Goal: Information Seeking & Learning: Find specific fact

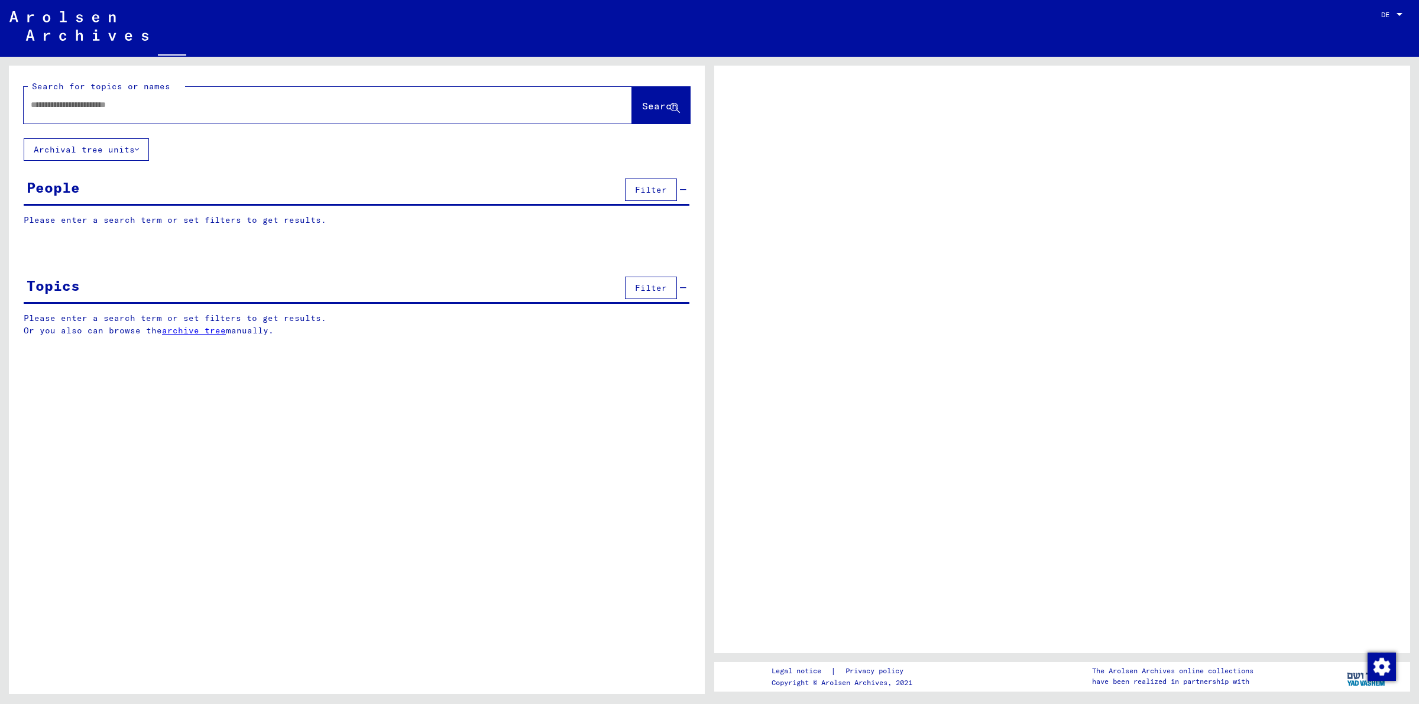
type input "**********"
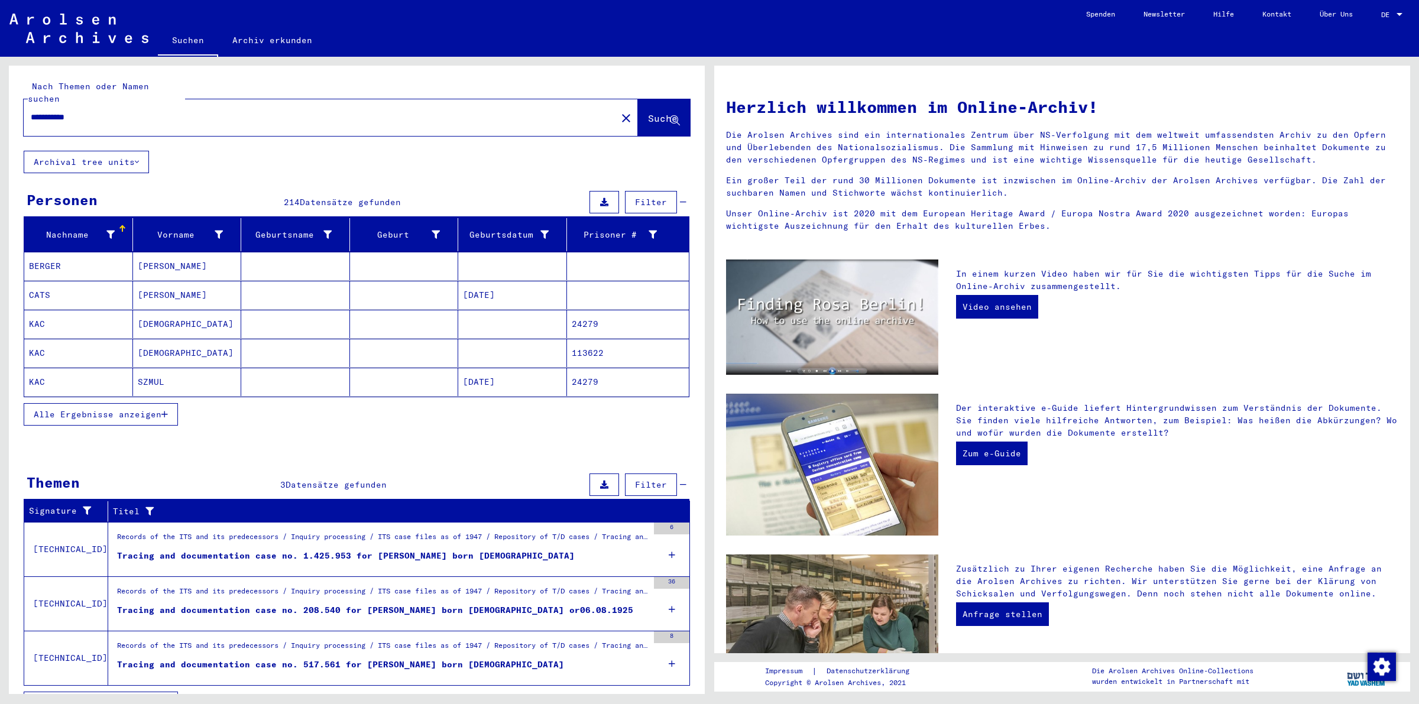
click at [126, 409] on span "Alle Ergebnisse anzeigen" at bounding box center [98, 414] width 128 height 11
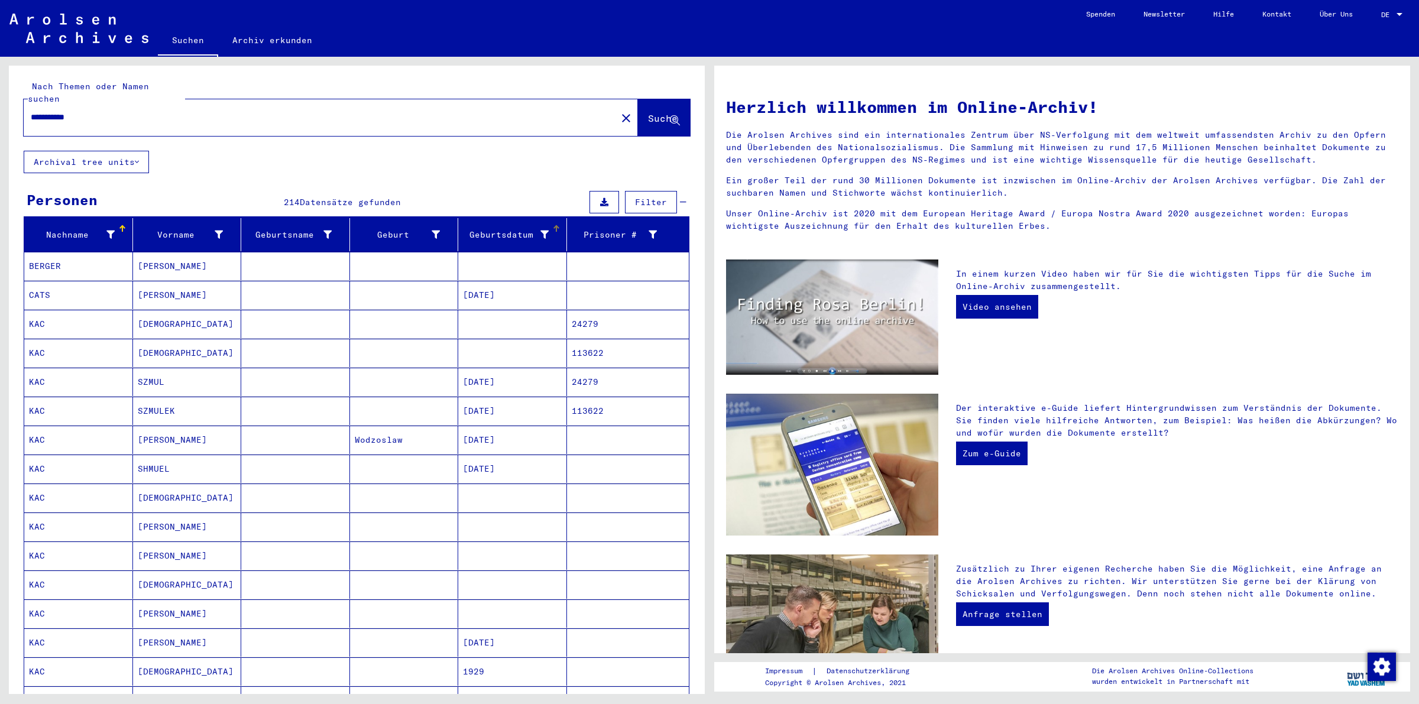
click at [551, 225] on div "Geburtsdatum" at bounding box center [514, 234] width 103 height 19
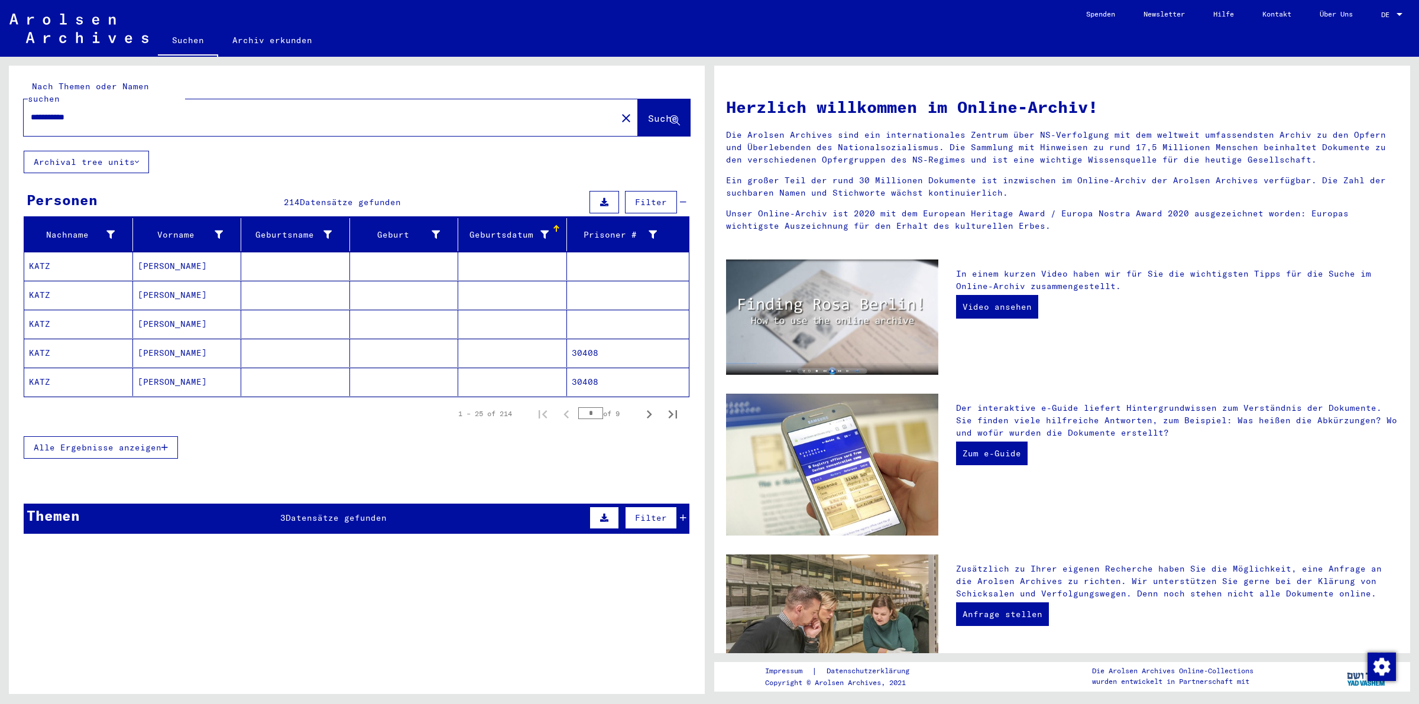
click at [95, 442] on span "Alle Ergebnisse anzeigen" at bounding box center [98, 447] width 128 height 11
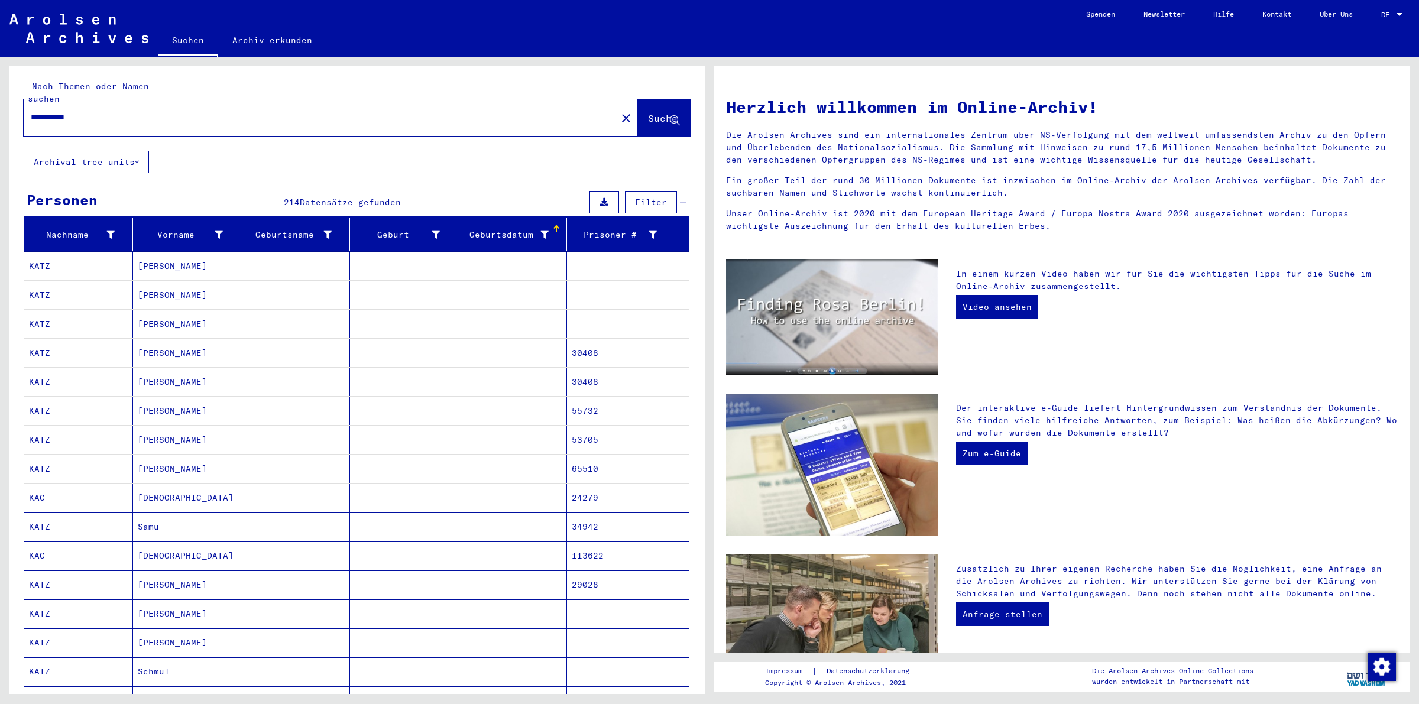
click at [303, 257] on mat-cell at bounding box center [295, 266] width 109 height 28
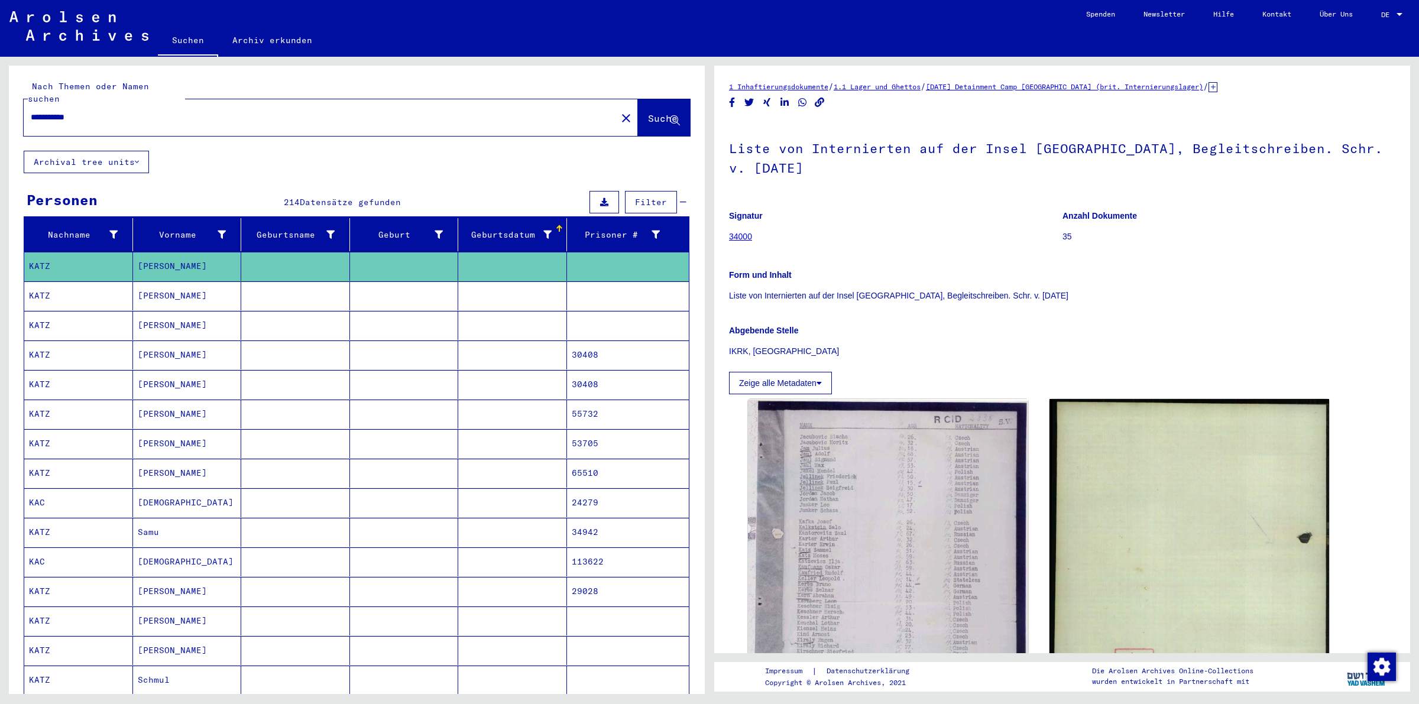
click at [296, 291] on mat-cell at bounding box center [295, 295] width 109 height 29
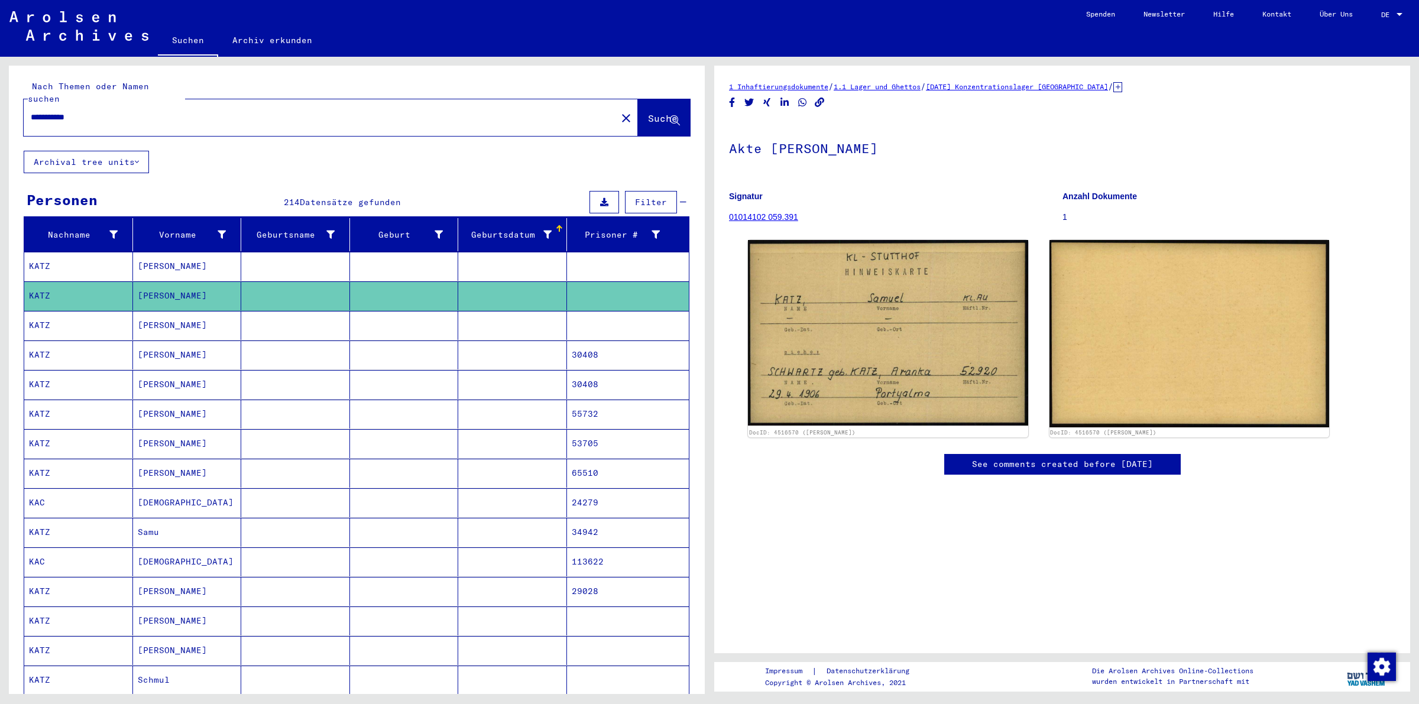
click at [373, 312] on mat-cell at bounding box center [404, 325] width 109 height 29
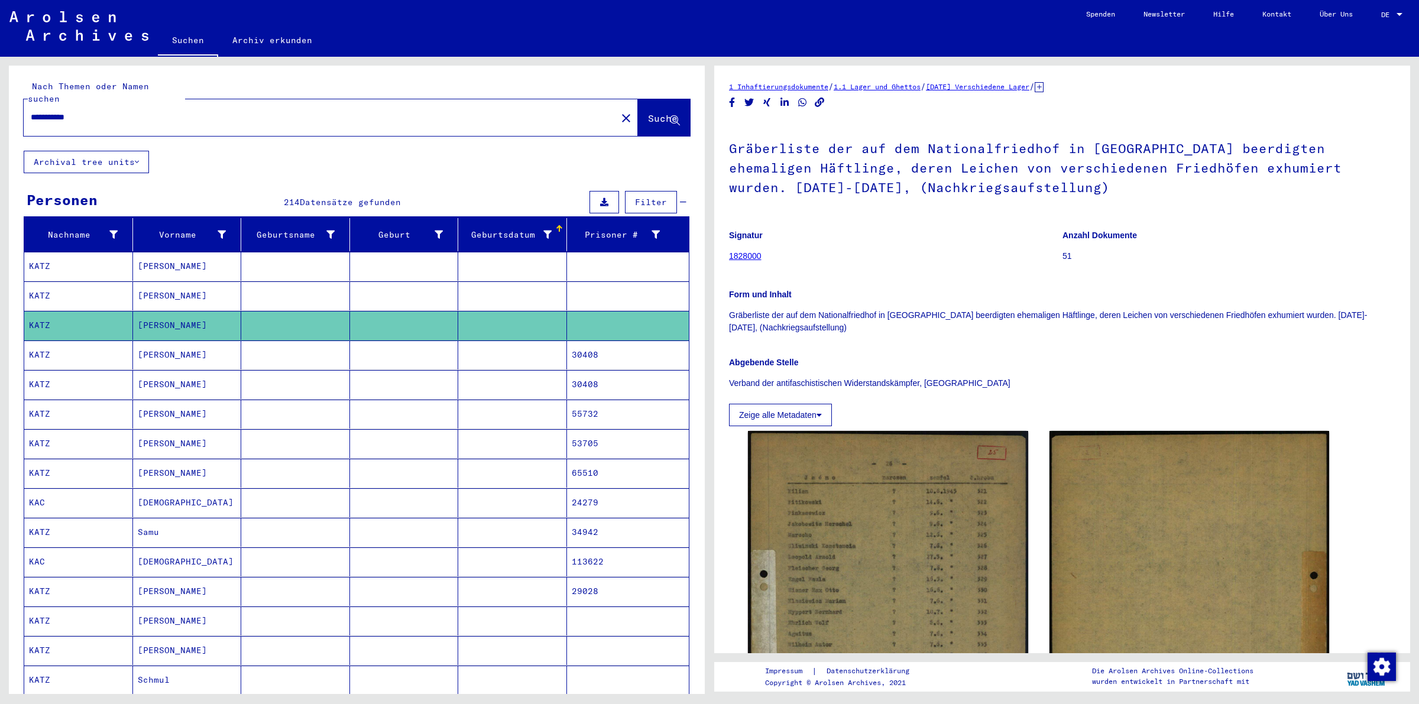
click at [368, 341] on mat-cell at bounding box center [404, 355] width 109 height 29
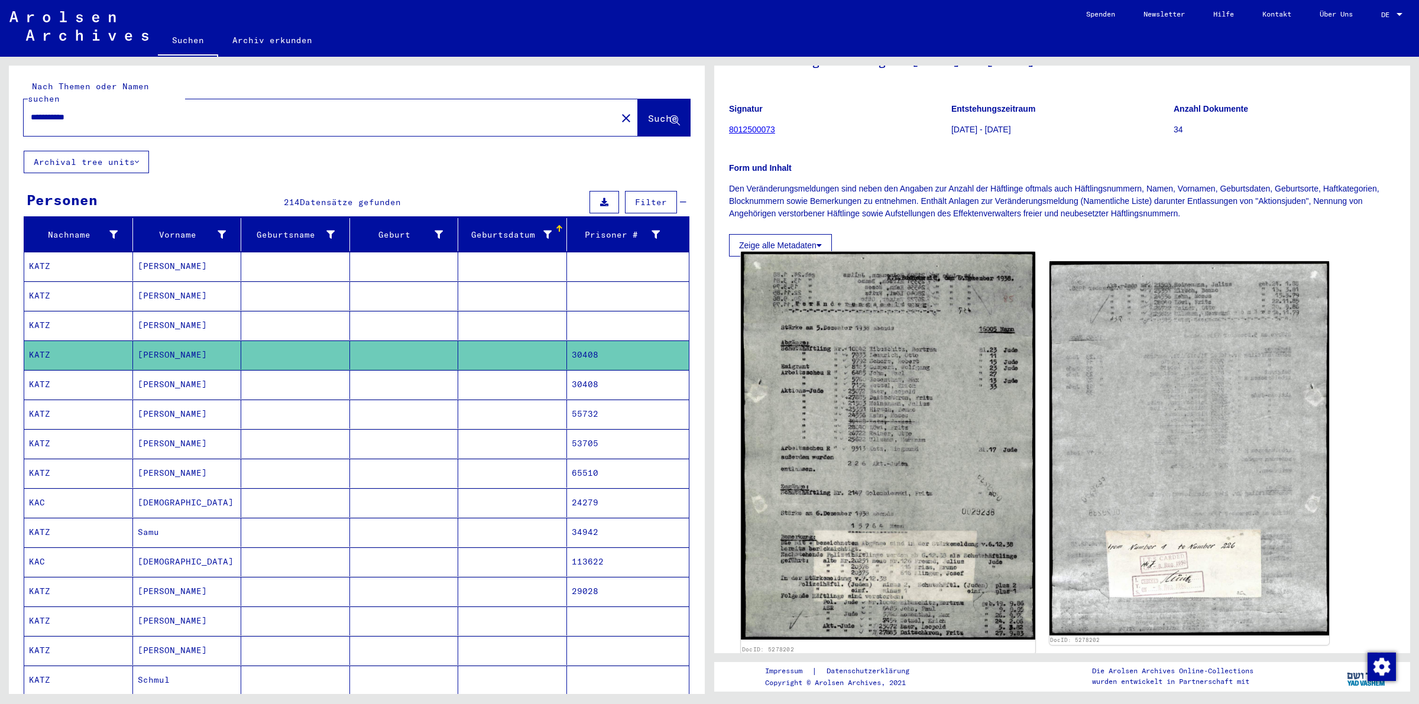
scroll to position [123, 0]
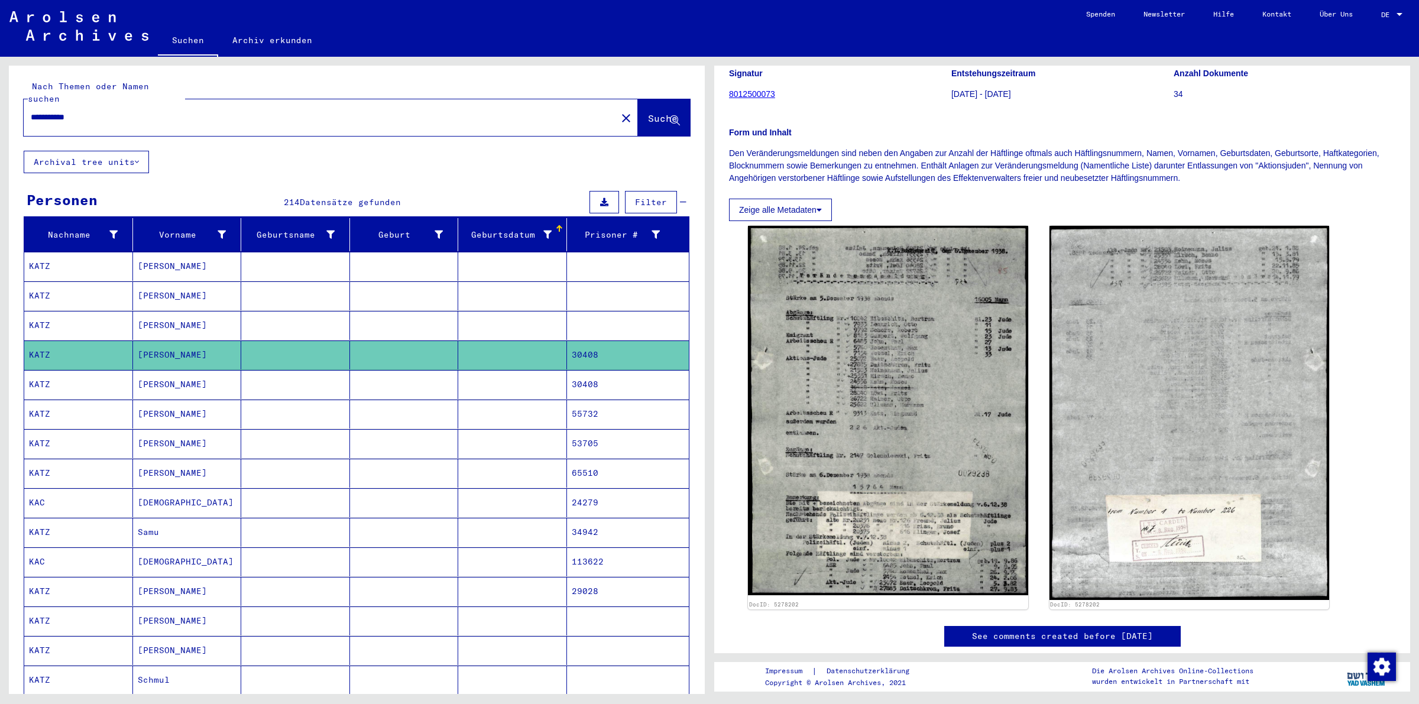
click at [315, 380] on mat-cell at bounding box center [295, 384] width 109 height 29
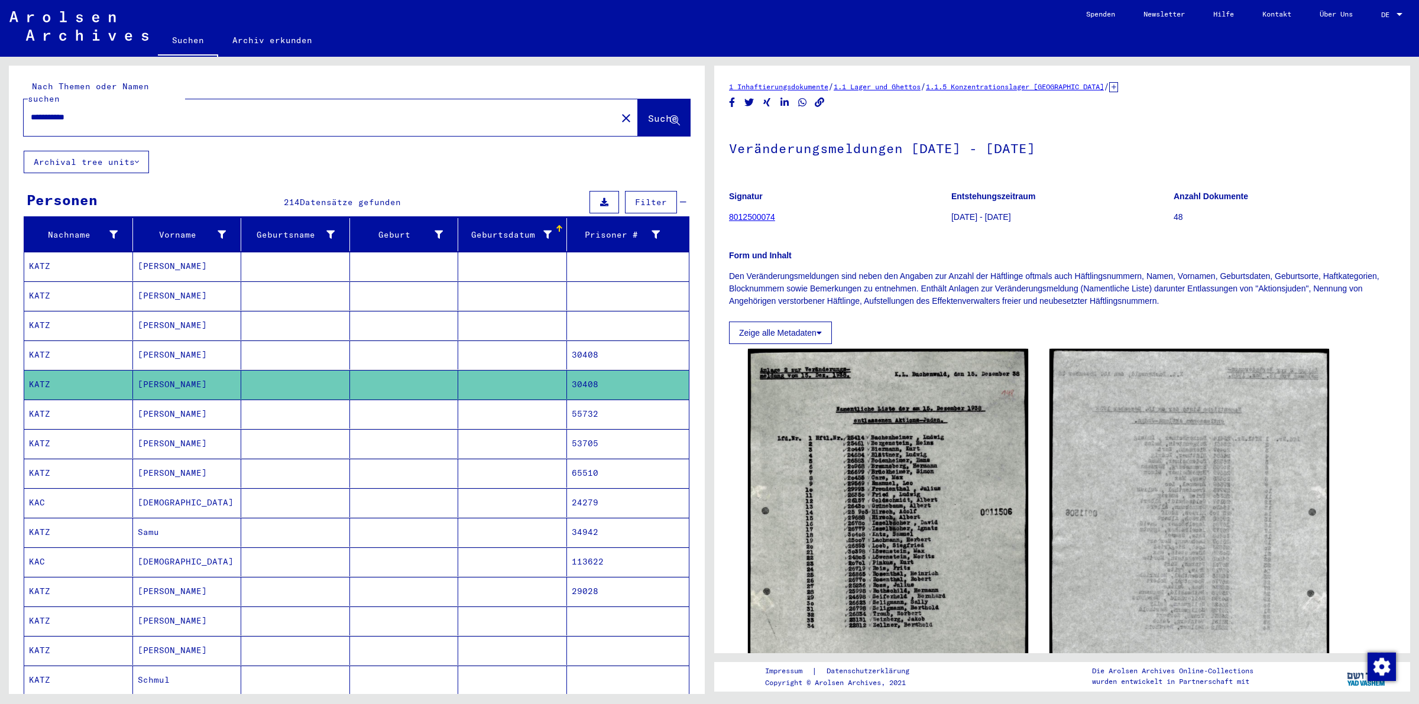
scroll to position [123, 0]
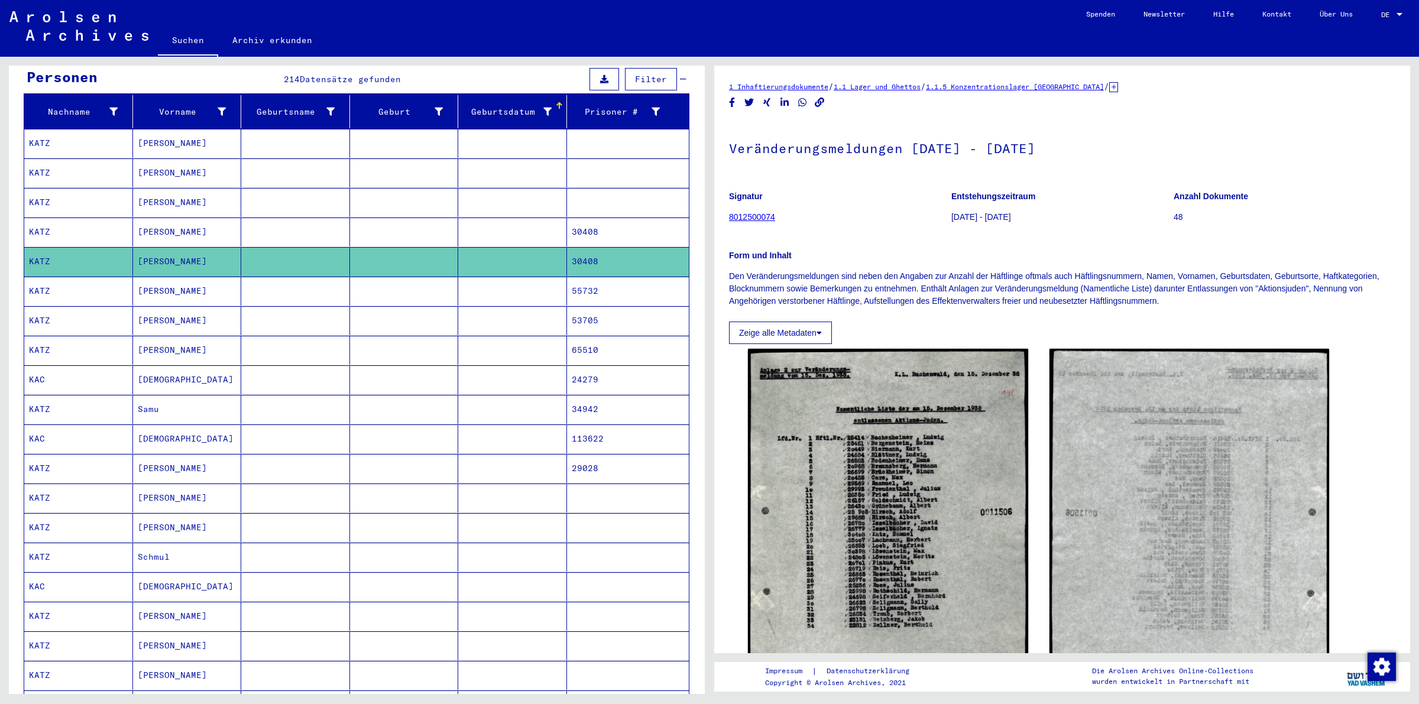
click at [258, 280] on mat-cell at bounding box center [295, 291] width 109 height 29
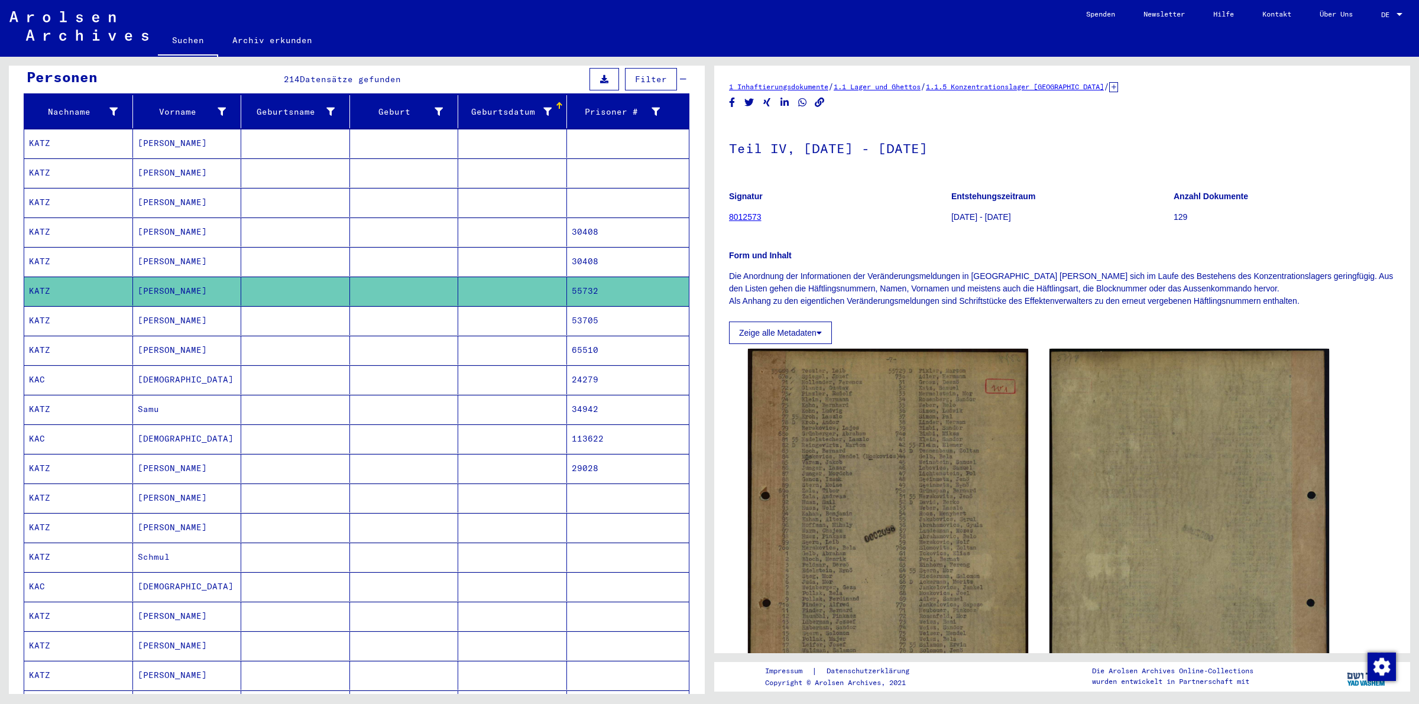
click at [255, 312] on mat-cell at bounding box center [295, 320] width 109 height 29
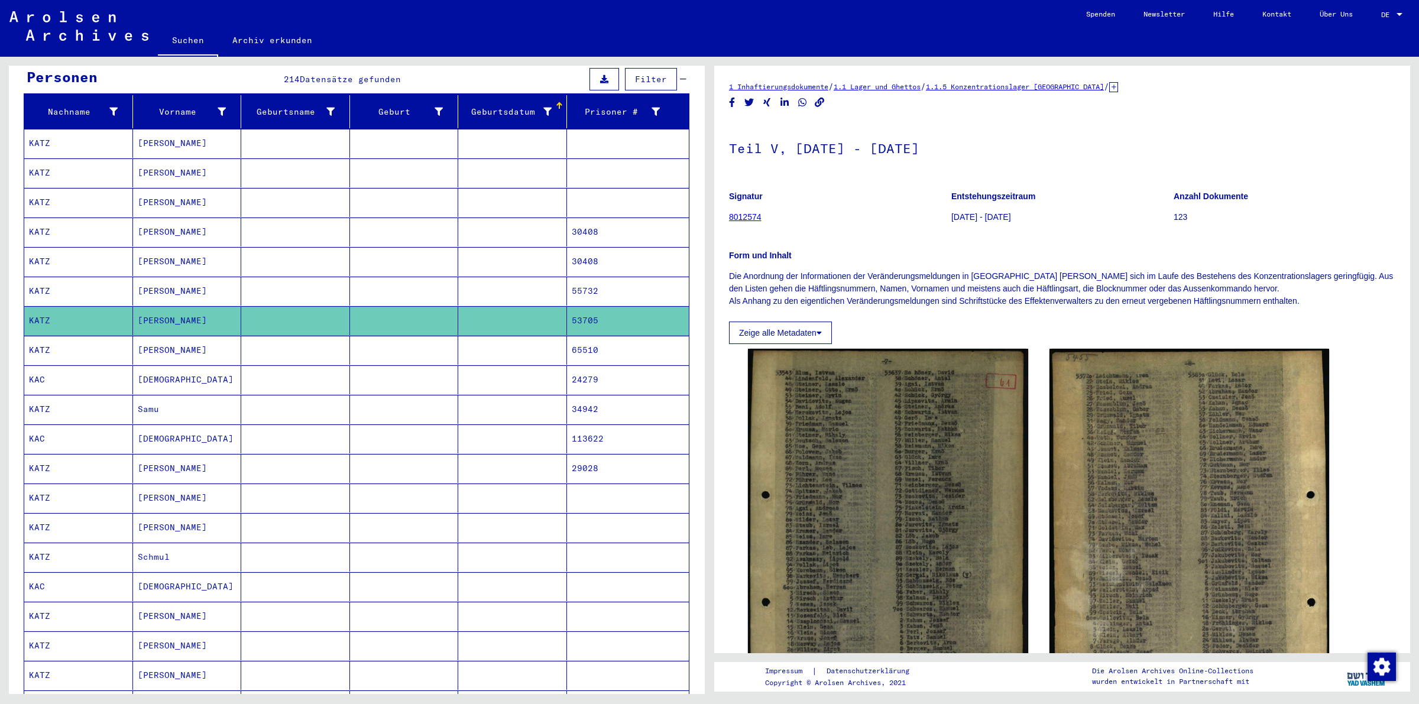
click at [273, 343] on mat-cell at bounding box center [295, 350] width 109 height 29
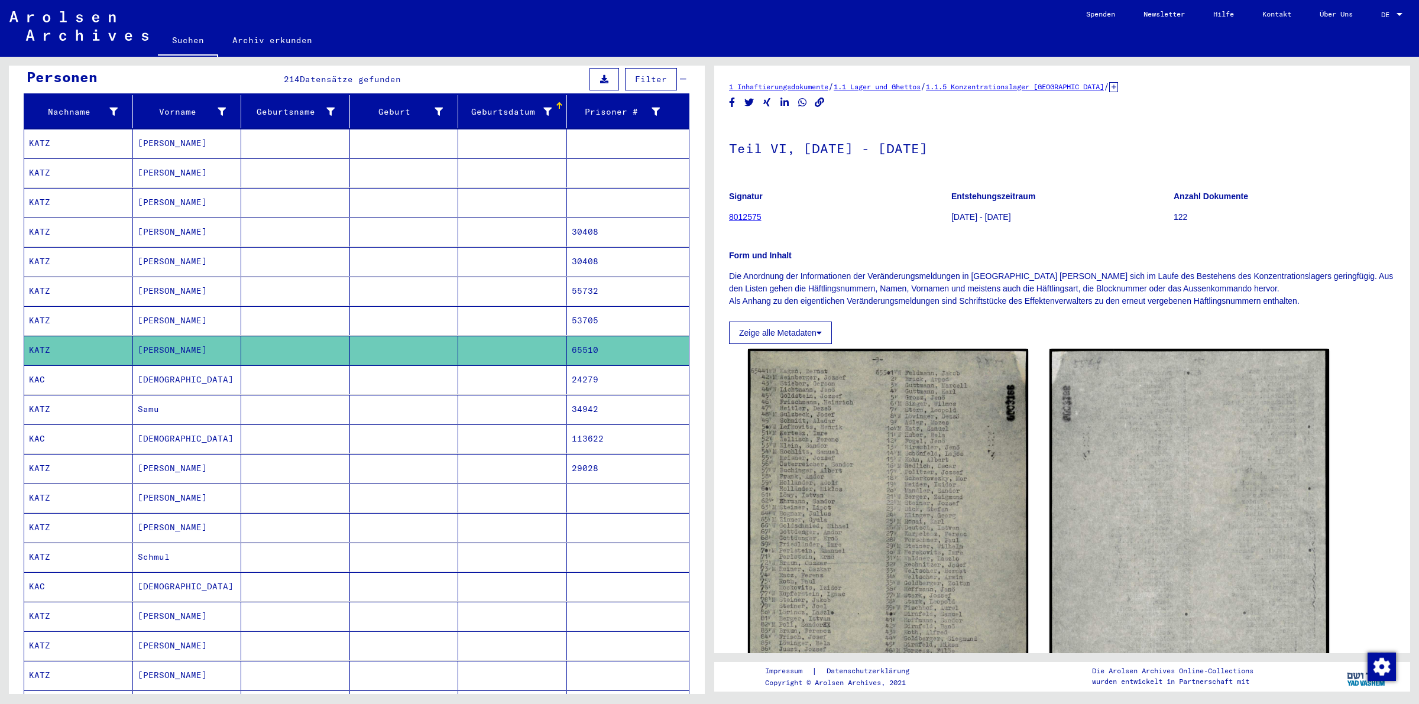
click at [277, 376] on mat-cell at bounding box center [295, 379] width 109 height 29
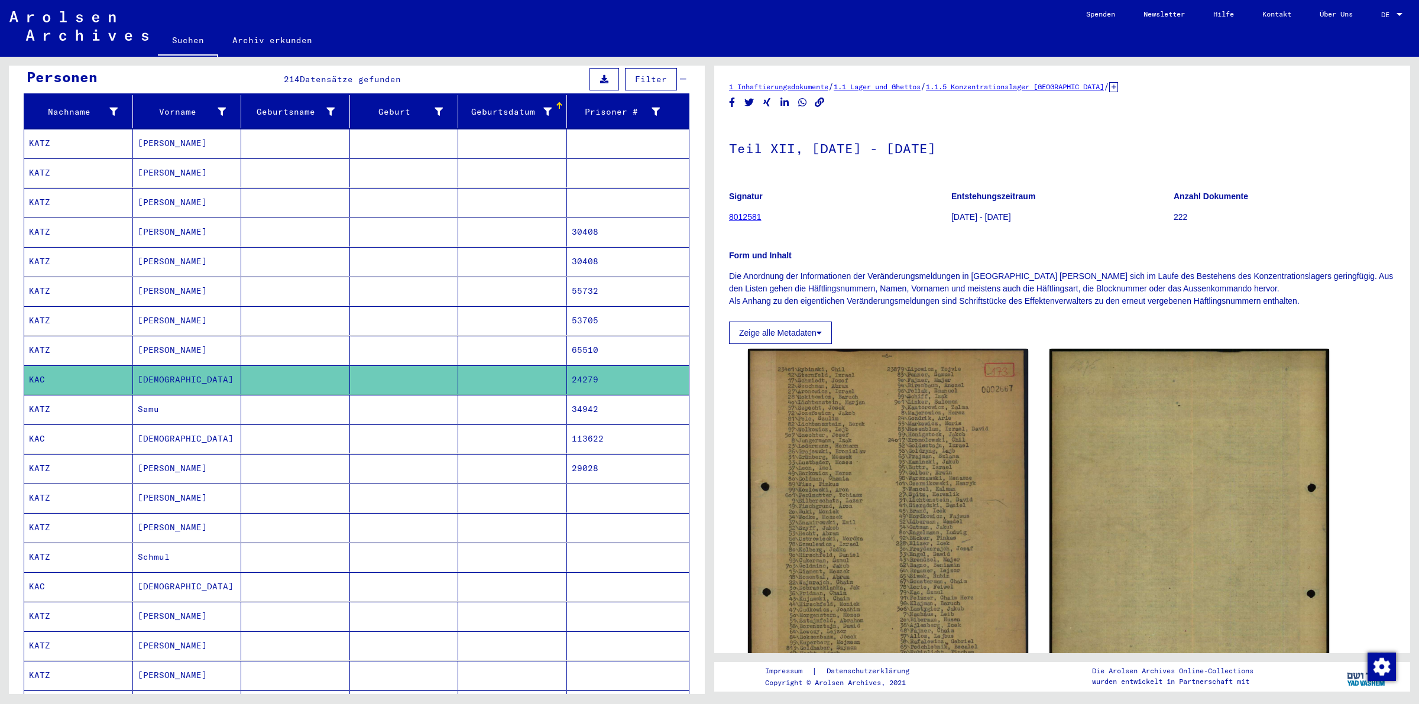
click at [281, 399] on mat-cell at bounding box center [295, 409] width 109 height 29
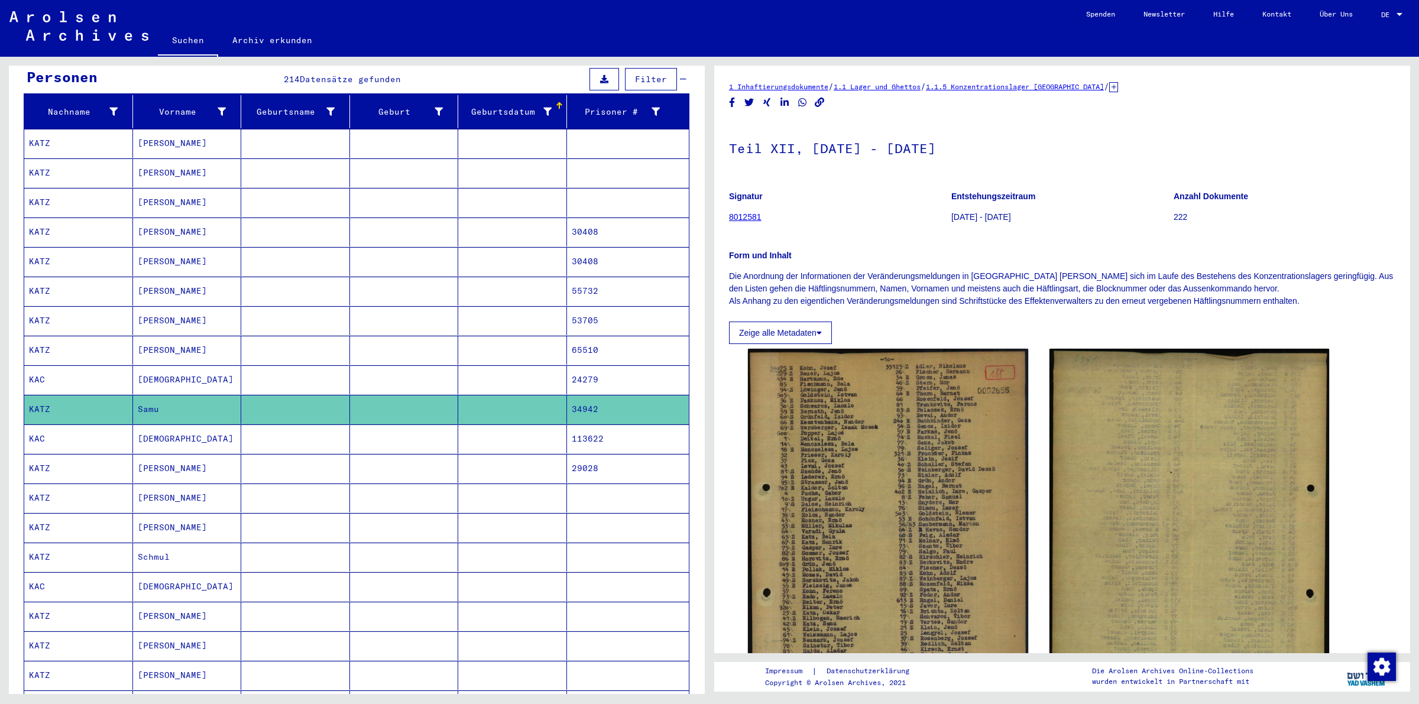
click at [294, 433] on mat-cell at bounding box center [295, 439] width 109 height 29
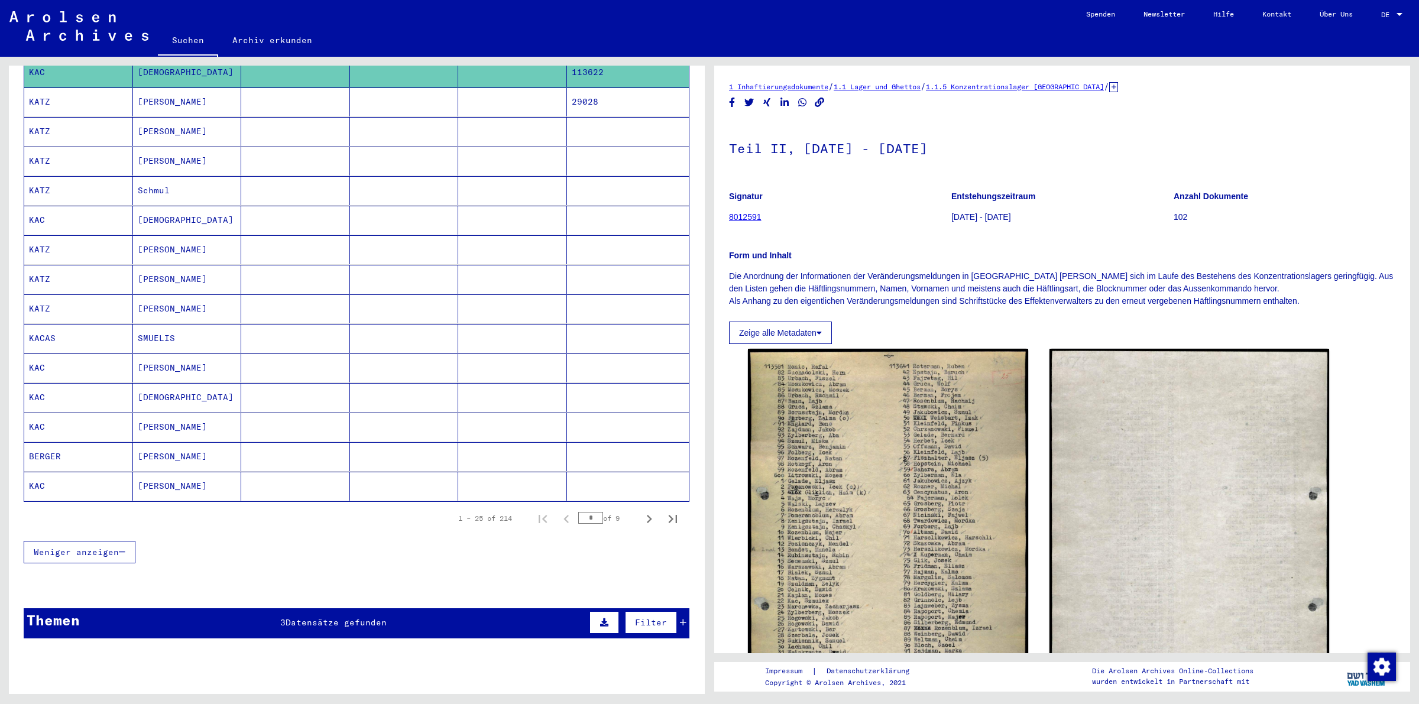
scroll to position [493, 0]
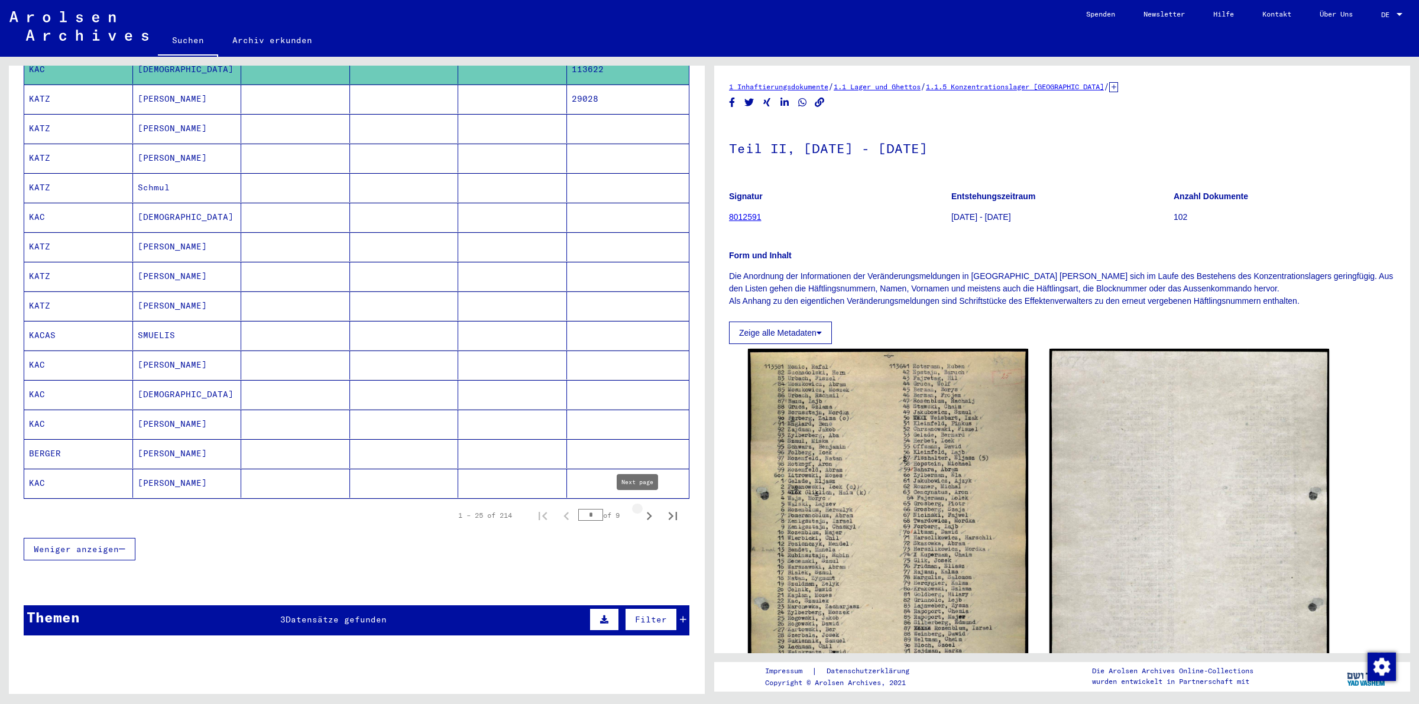
click at [641, 510] on icon "Next page" at bounding box center [649, 516] width 17 height 17
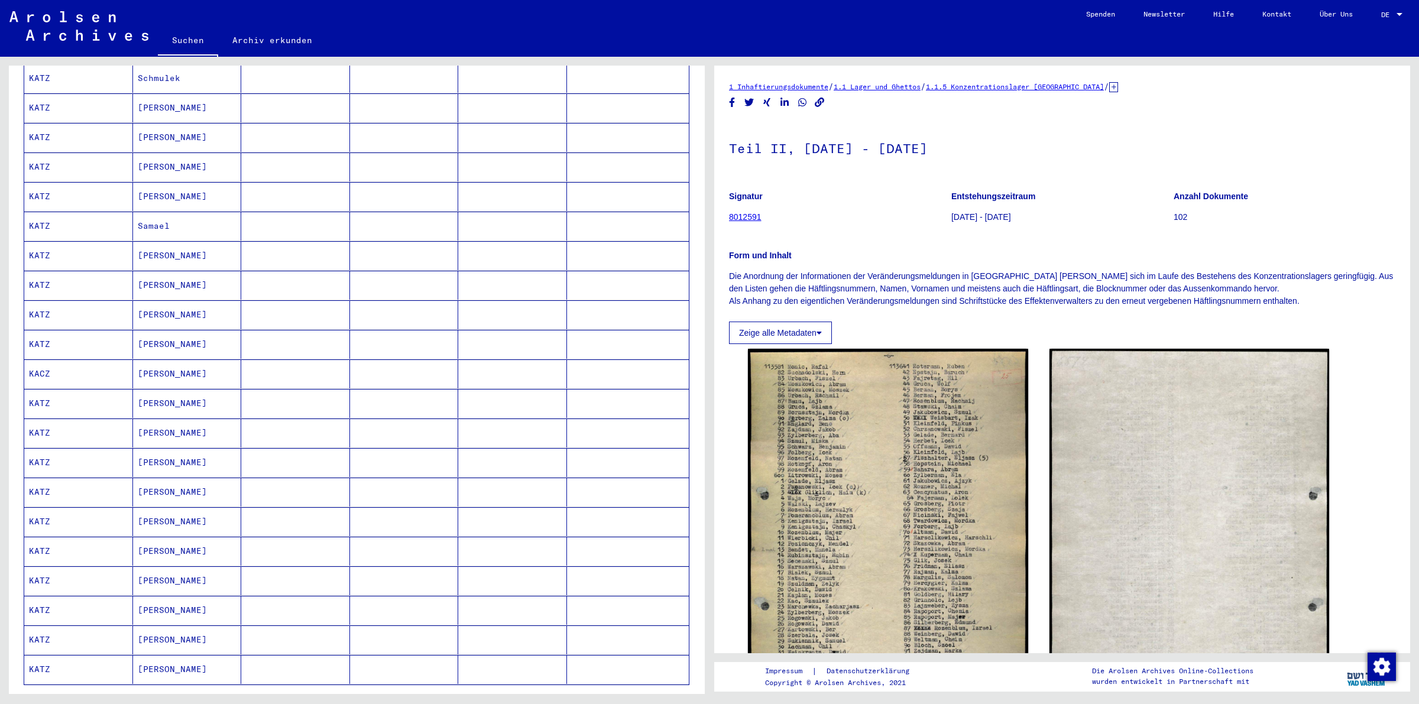
scroll to position [370, 0]
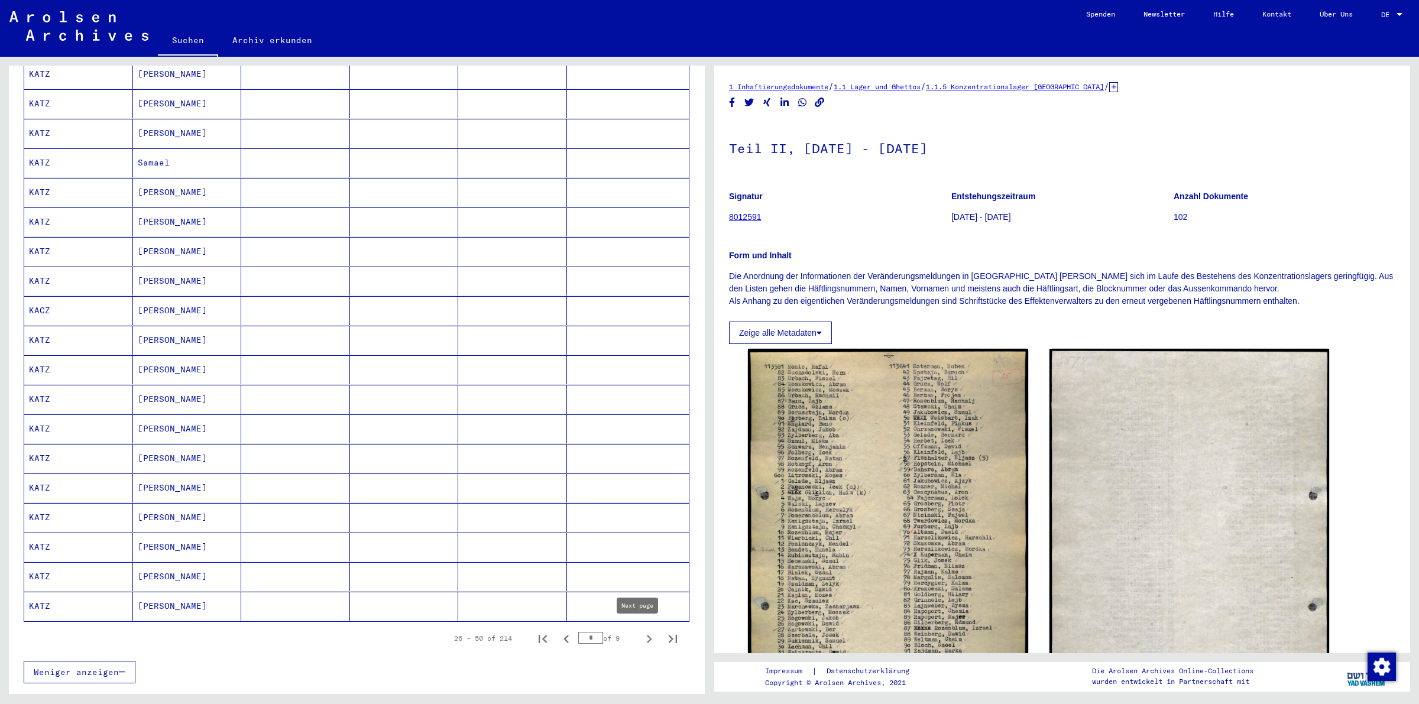
click at [641, 634] on icon "Next page" at bounding box center [649, 639] width 17 height 17
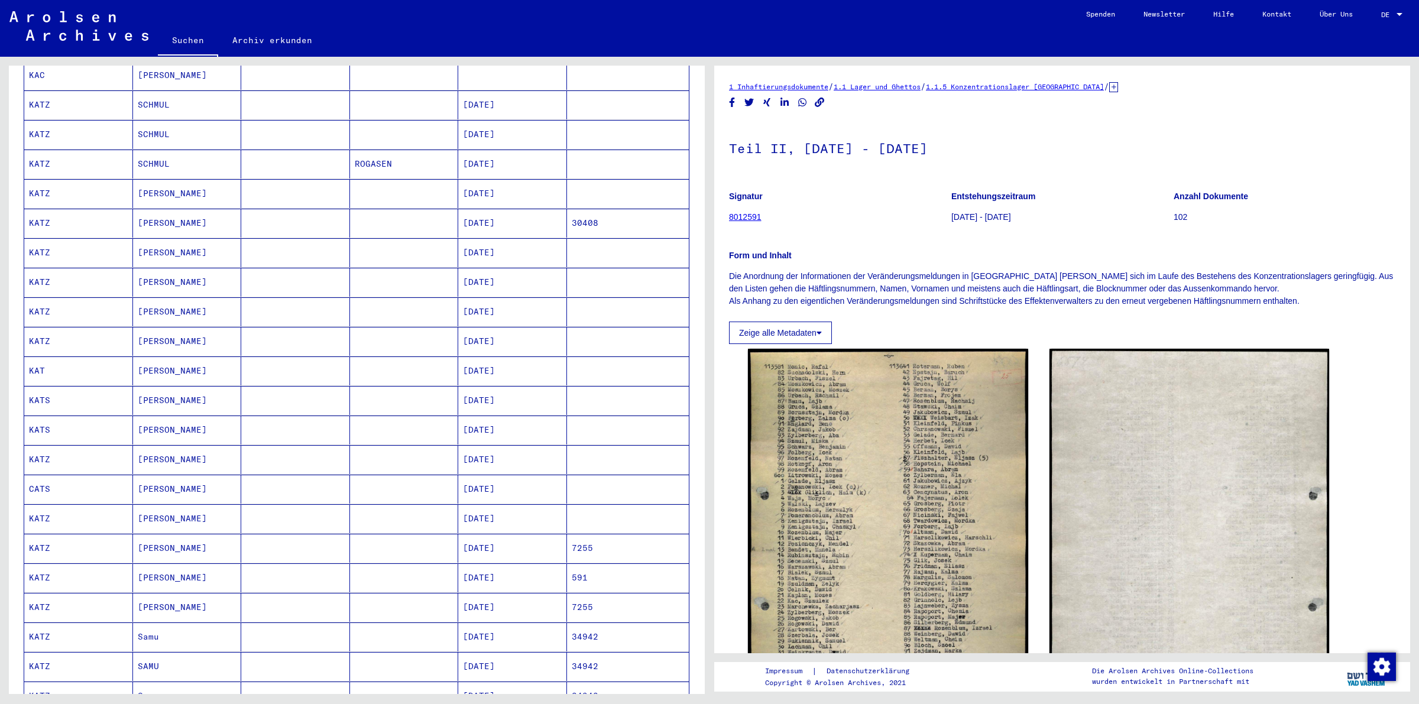
scroll to position [123, 0]
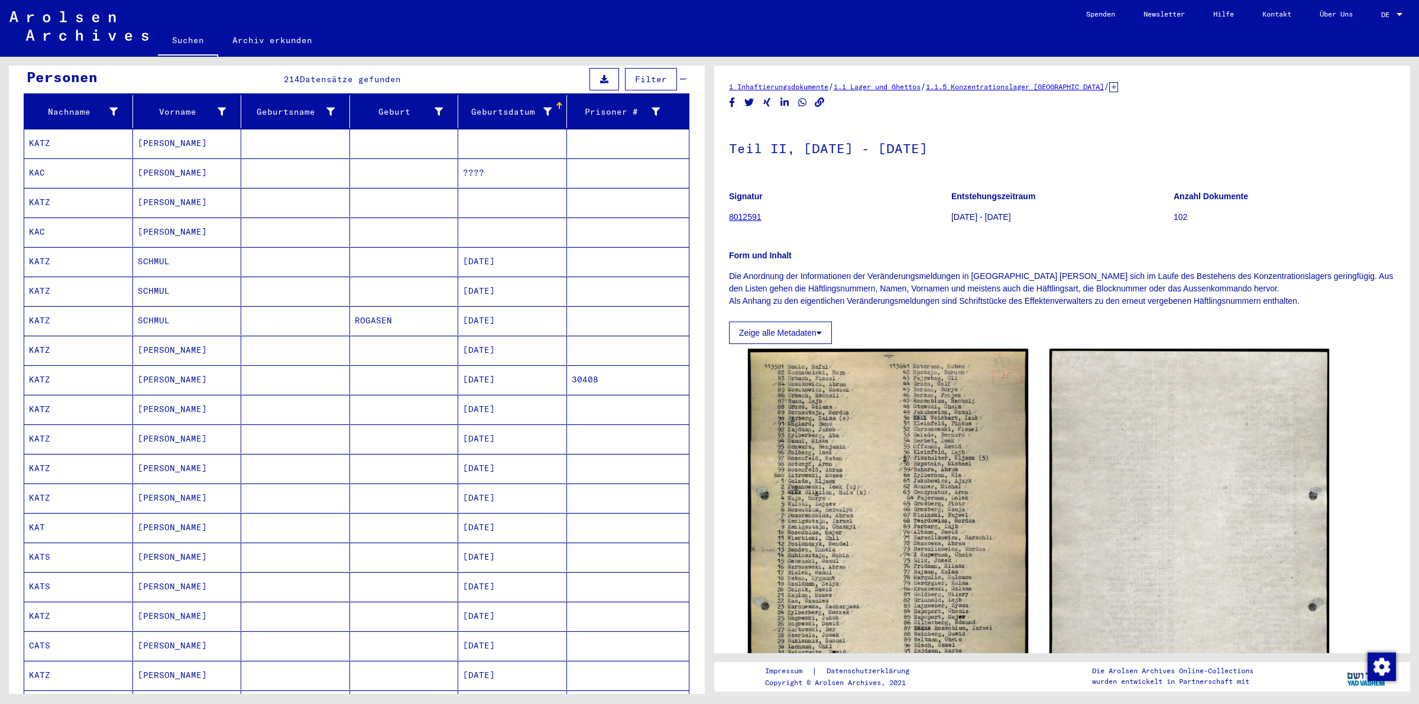
click at [222, 277] on mat-cell "SCHMUL" at bounding box center [187, 291] width 109 height 29
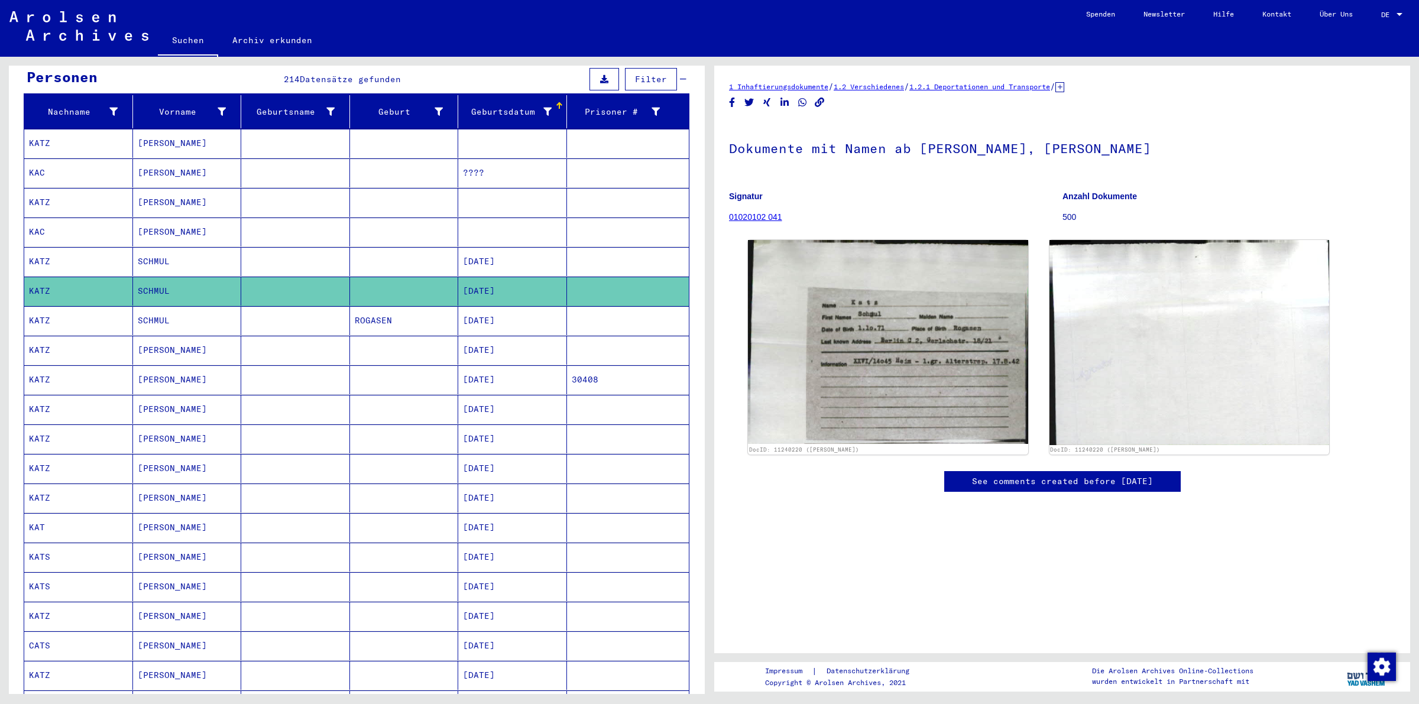
click at [267, 306] on mat-cell at bounding box center [295, 320] width 109 height 29
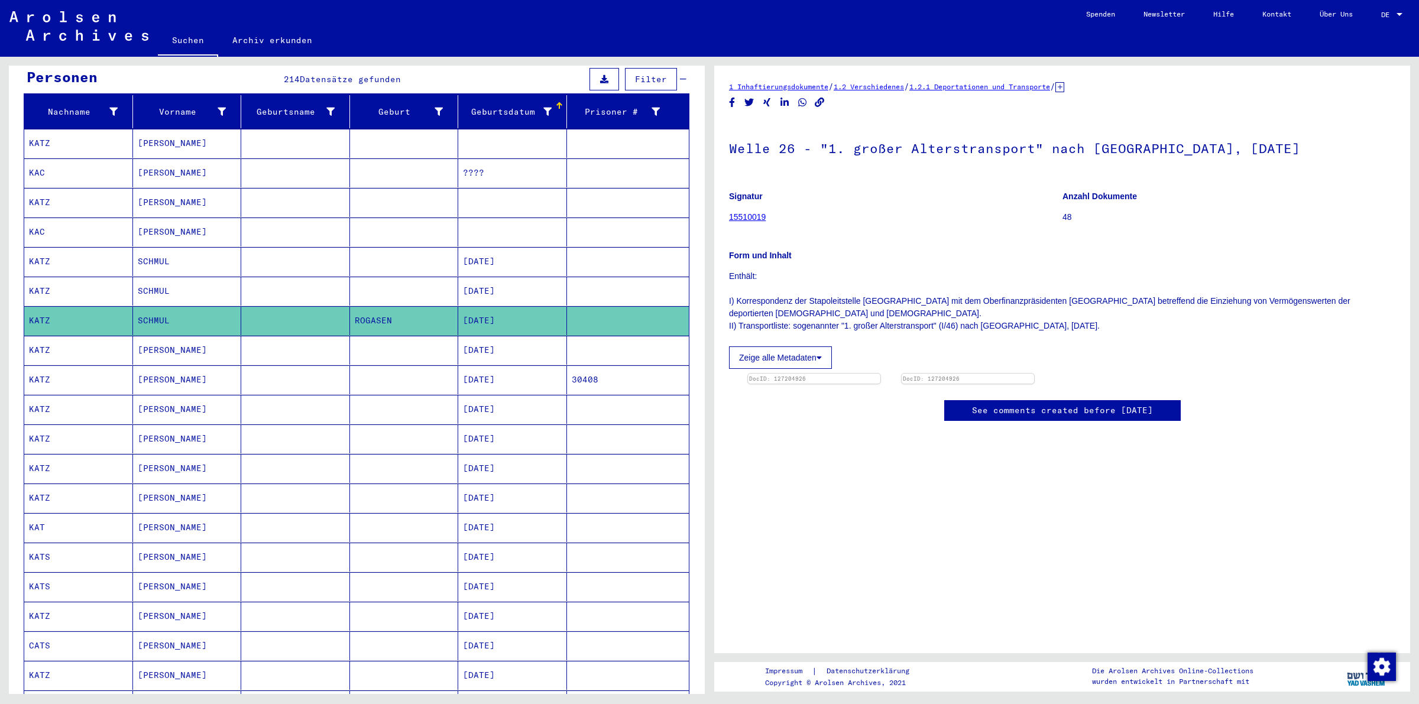
click at [283, 340] on mat-cell at bounding box center [295, 350] width 109 height 29
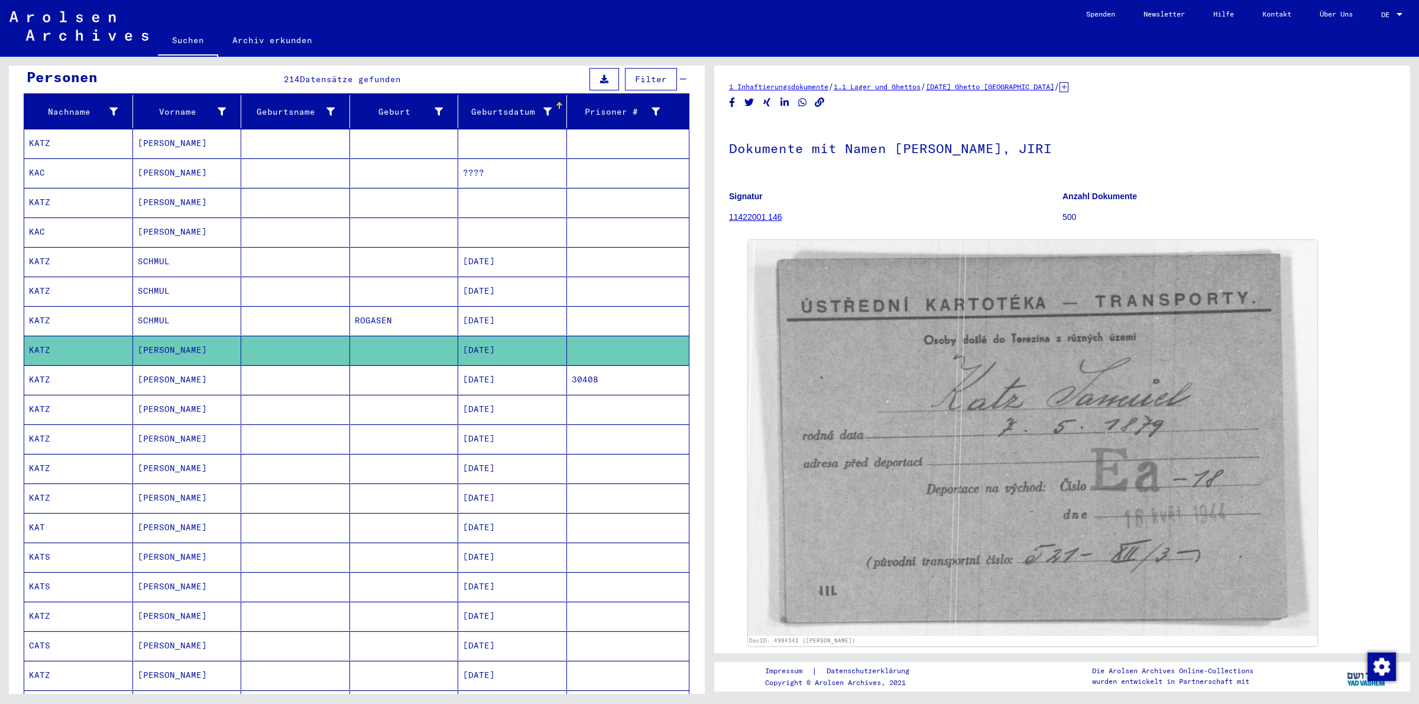
click at [280, 374] on mat-cell at bounding box center [295, 379] width 109 height 29
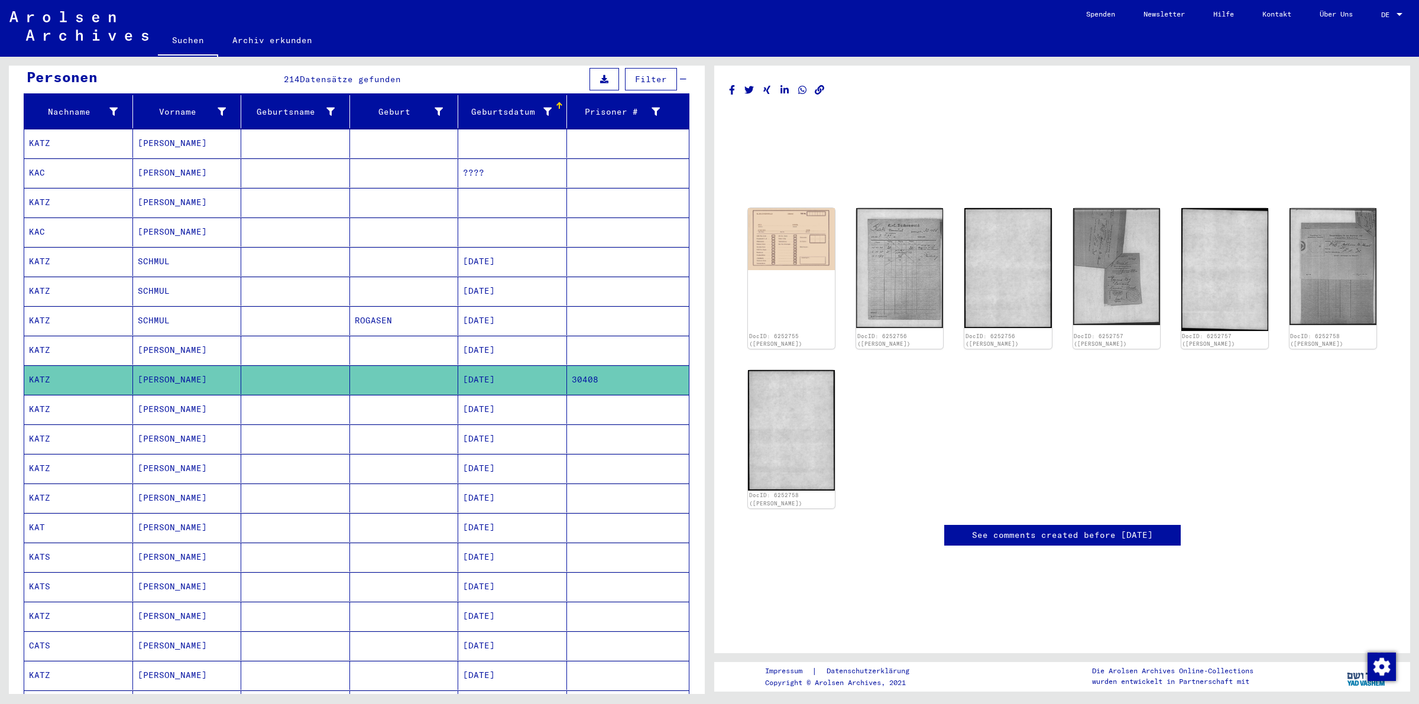
click at [272, 402] on mat-cell at bounding box center [295, 409] width 109 height 29
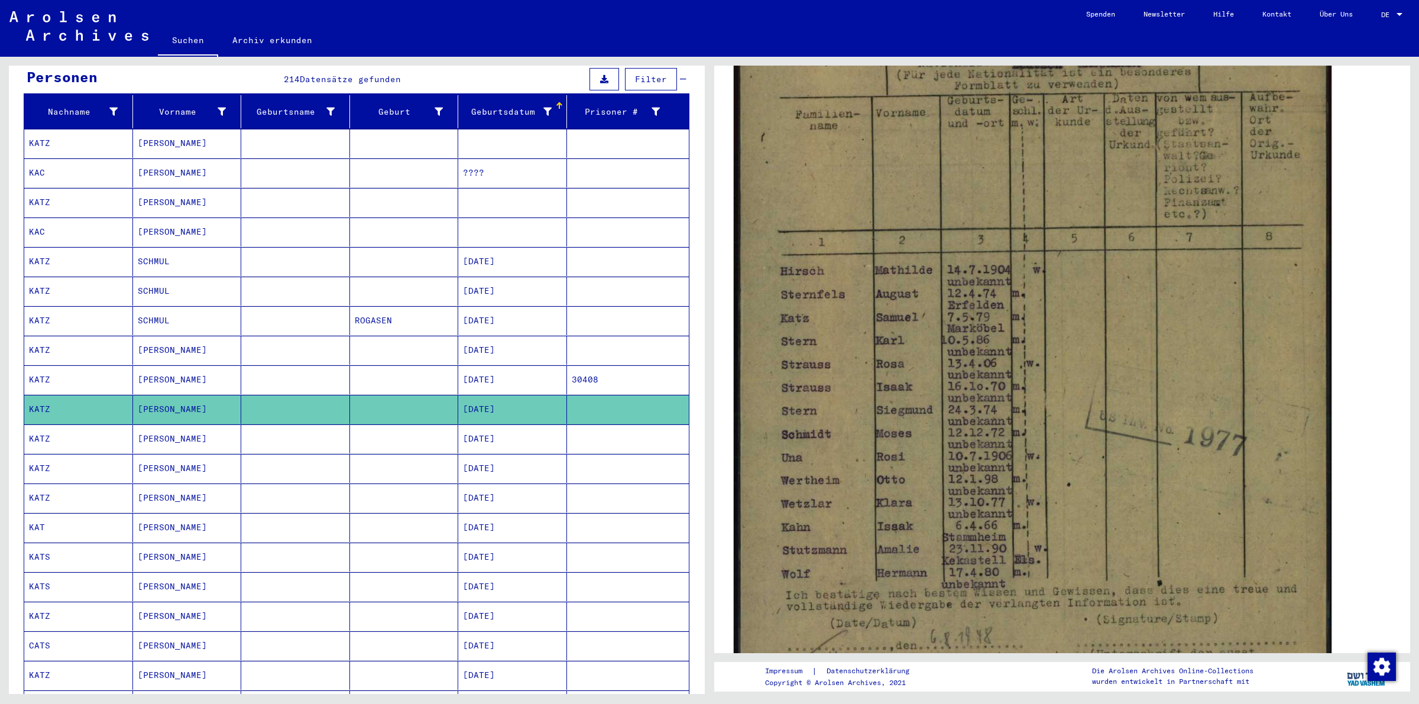
scroll to position [370, 0]
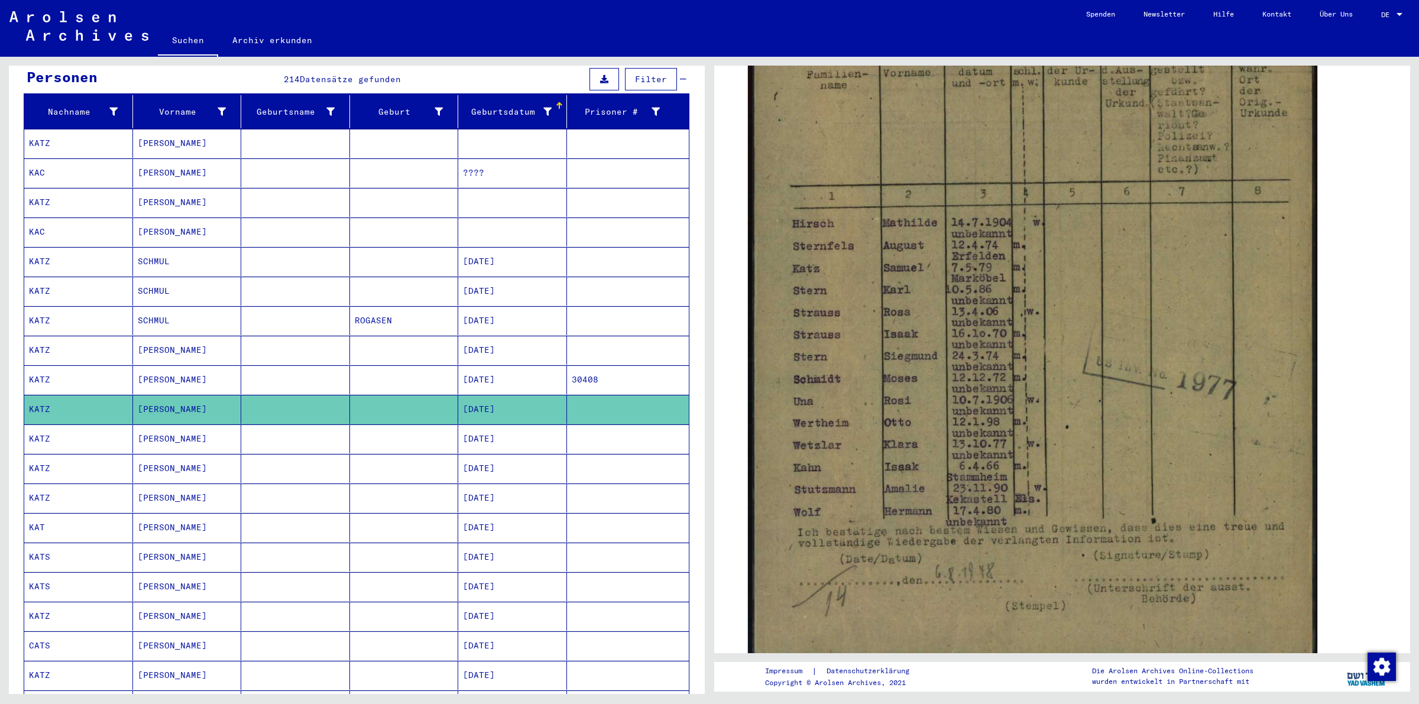
click at [205, 425] on mat-cell "[PERSON_NAME]" at bounding box center [187, 439] width 109 height 29
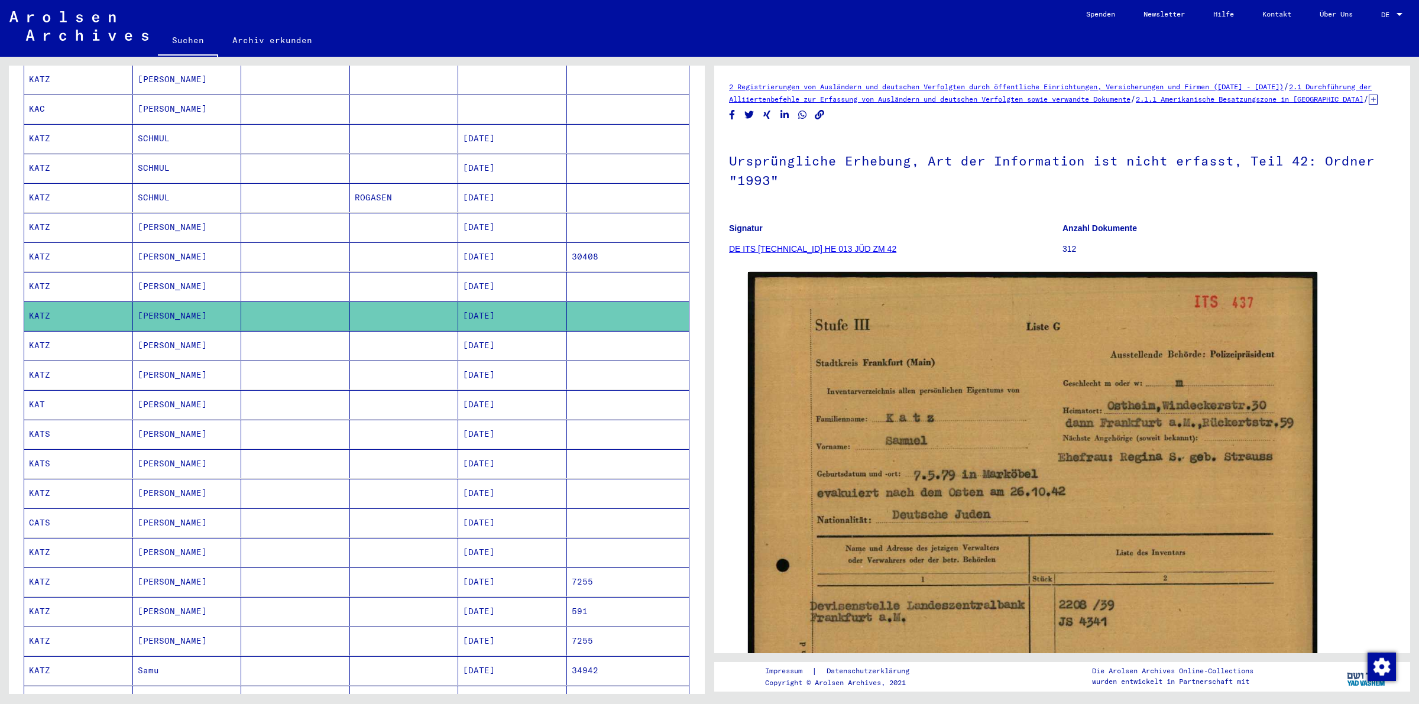
click at [305, 340] on mat-cell at bounding box center [295, 345] width 109 height 29
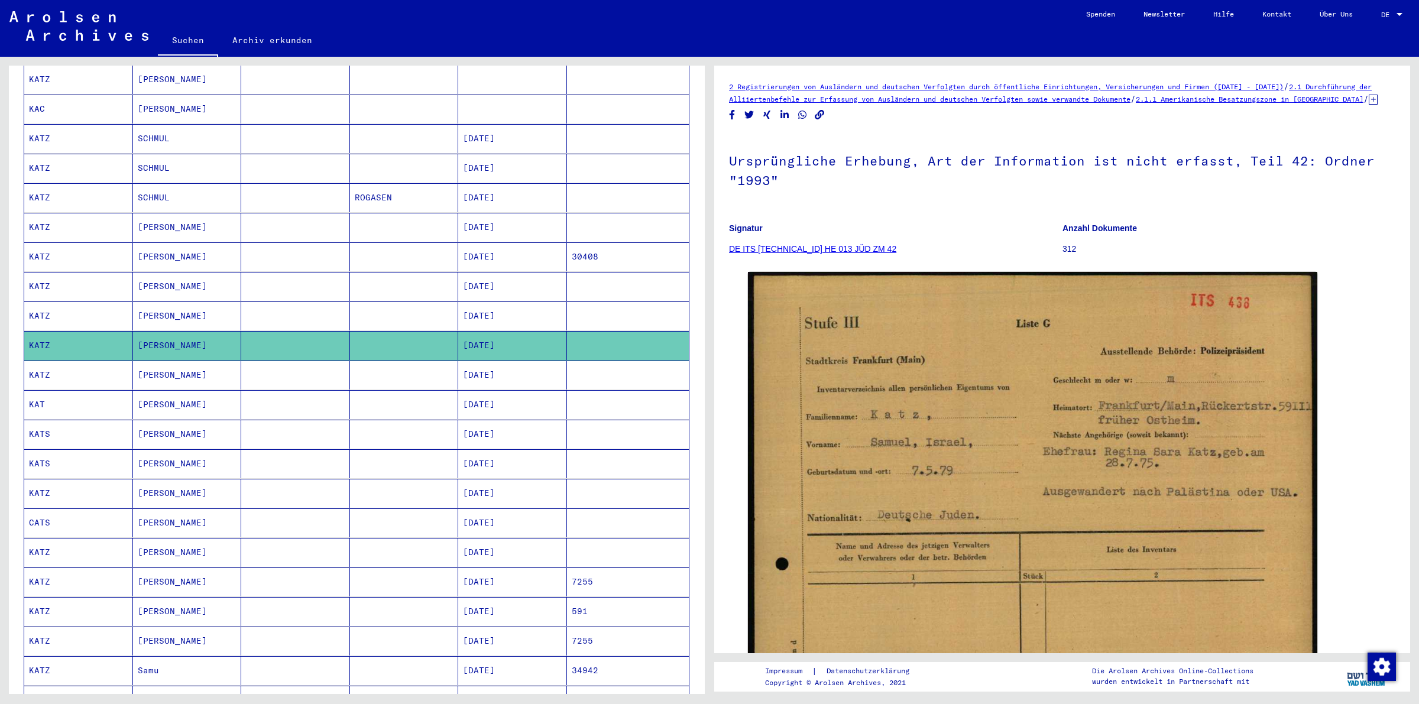
click at [287, 367] on mat-cell at bounding box center [295, 375] width 109 height 29
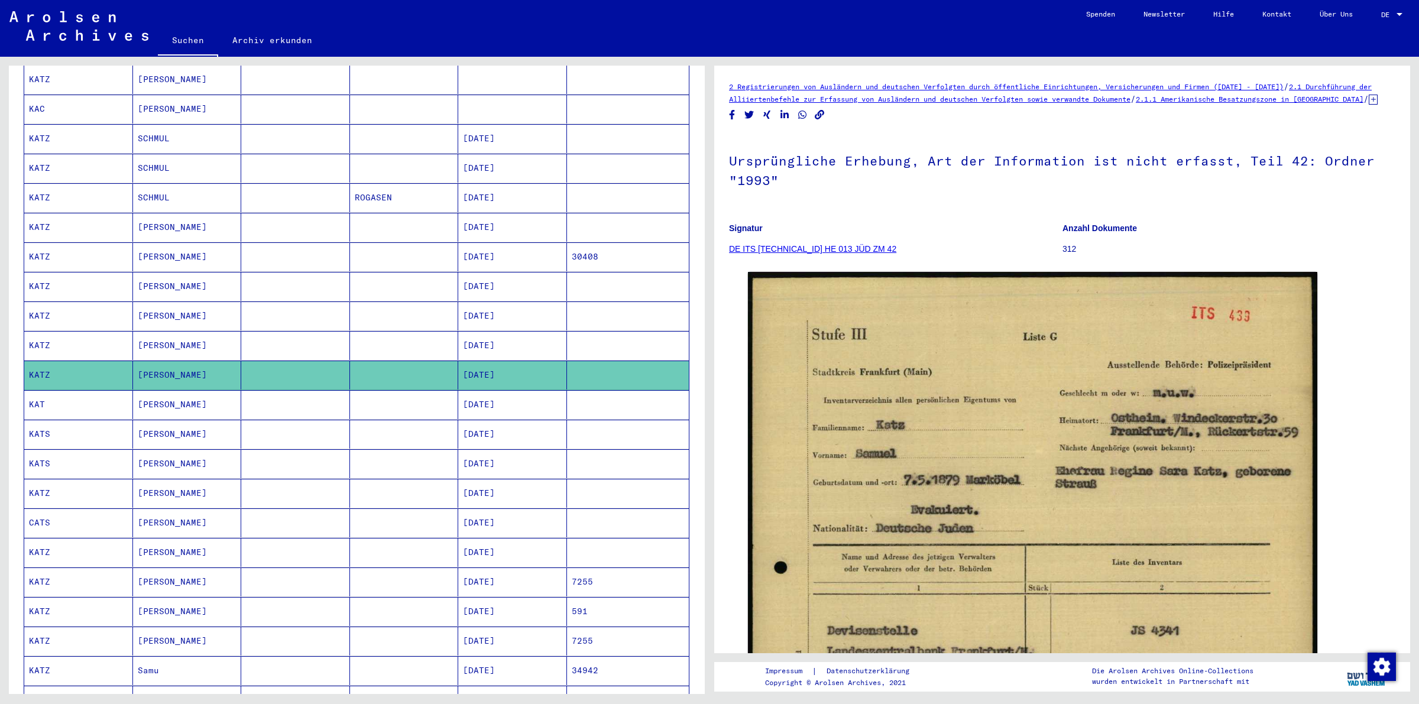
click at [303, 339] on mat-cell at bounding box center [295, 345] width 109 height 29
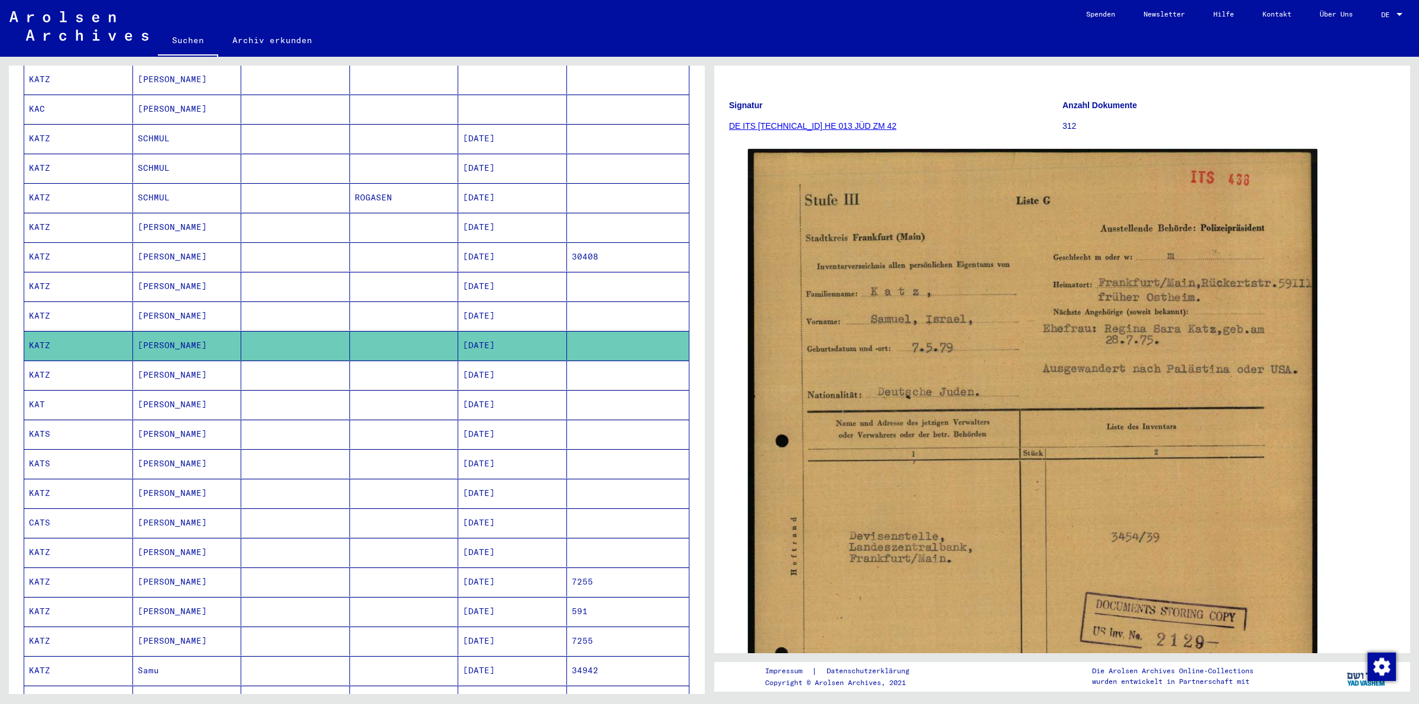
click at [258, 371] on mat-cell at bounding box center [295, 375] width 109 height 29
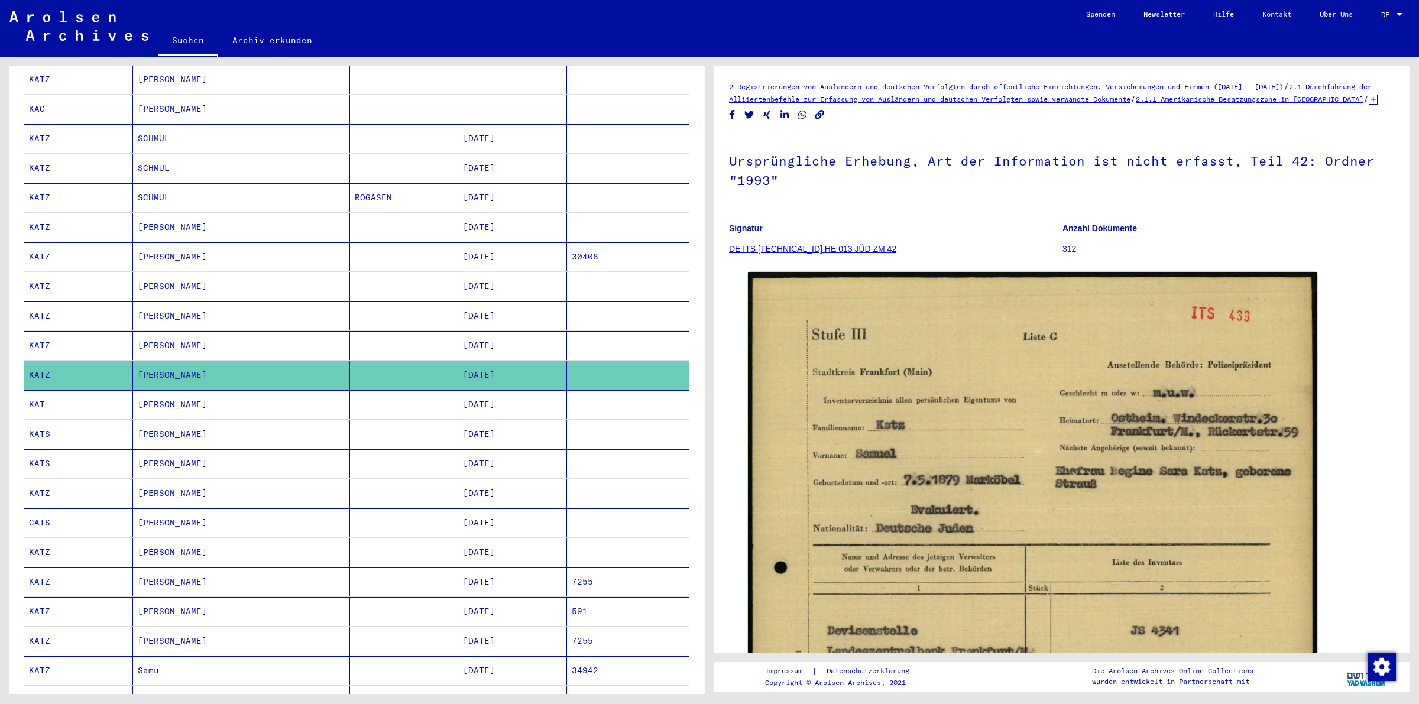
click at [296, 397] on mat-cell at bounding box center [295, 404] width 109 height 29
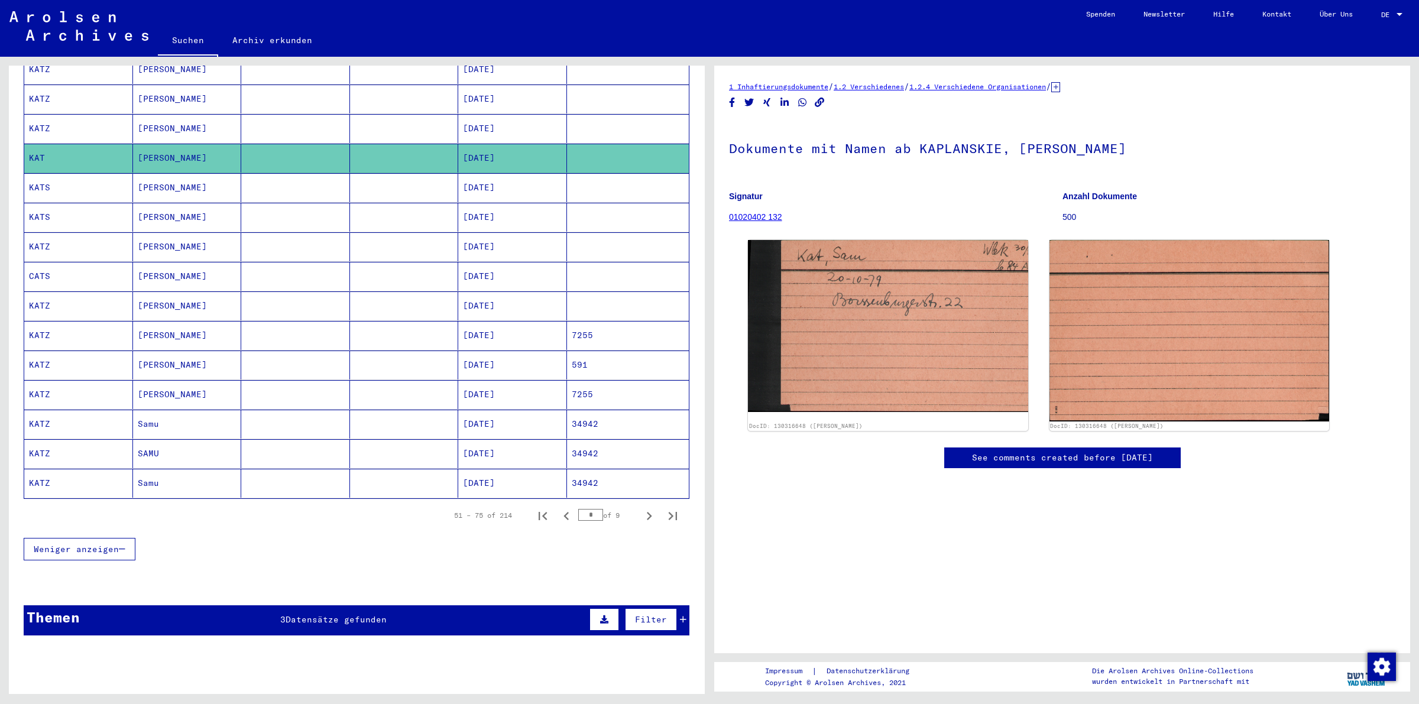
click at [326, 179] on mat-cell at bounding box center [295, 187] width 109 height 29
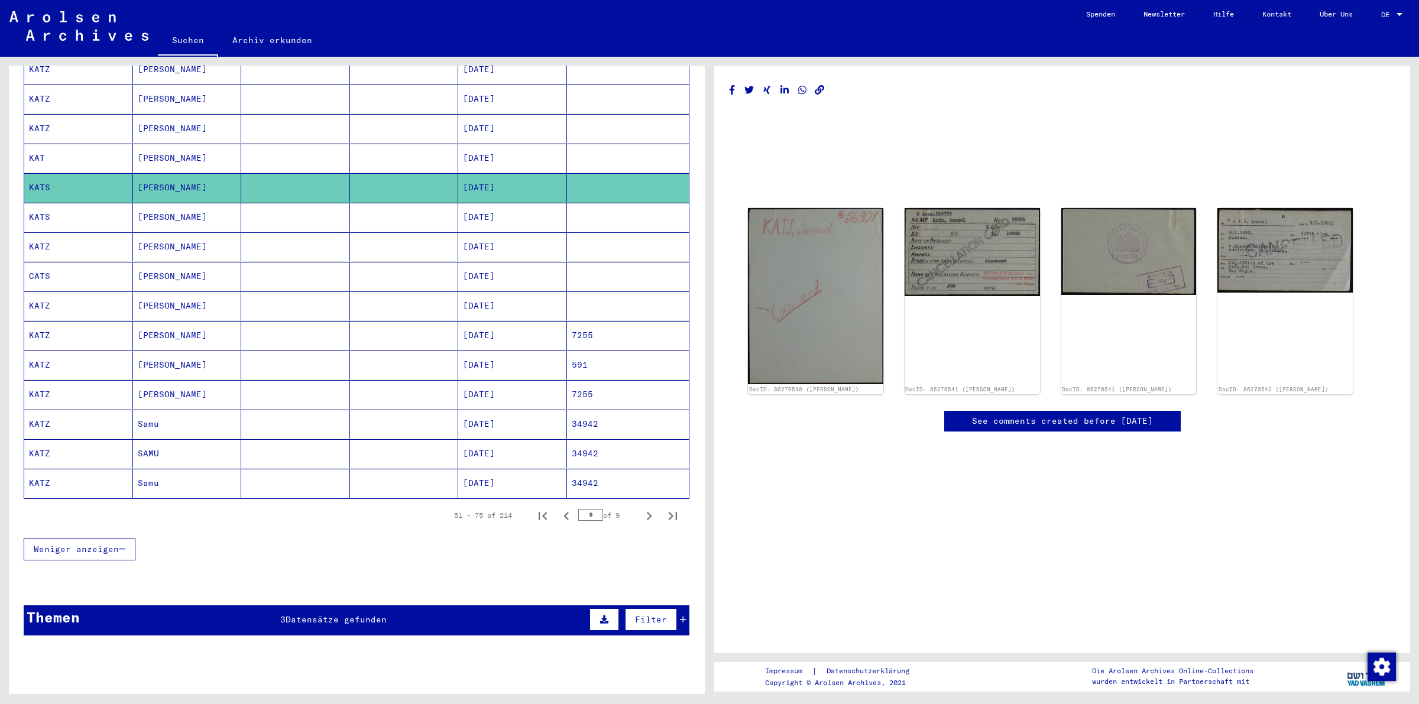
click at [314, 204] on mat-cell at bounding box center [295, 217] width 109 height 29
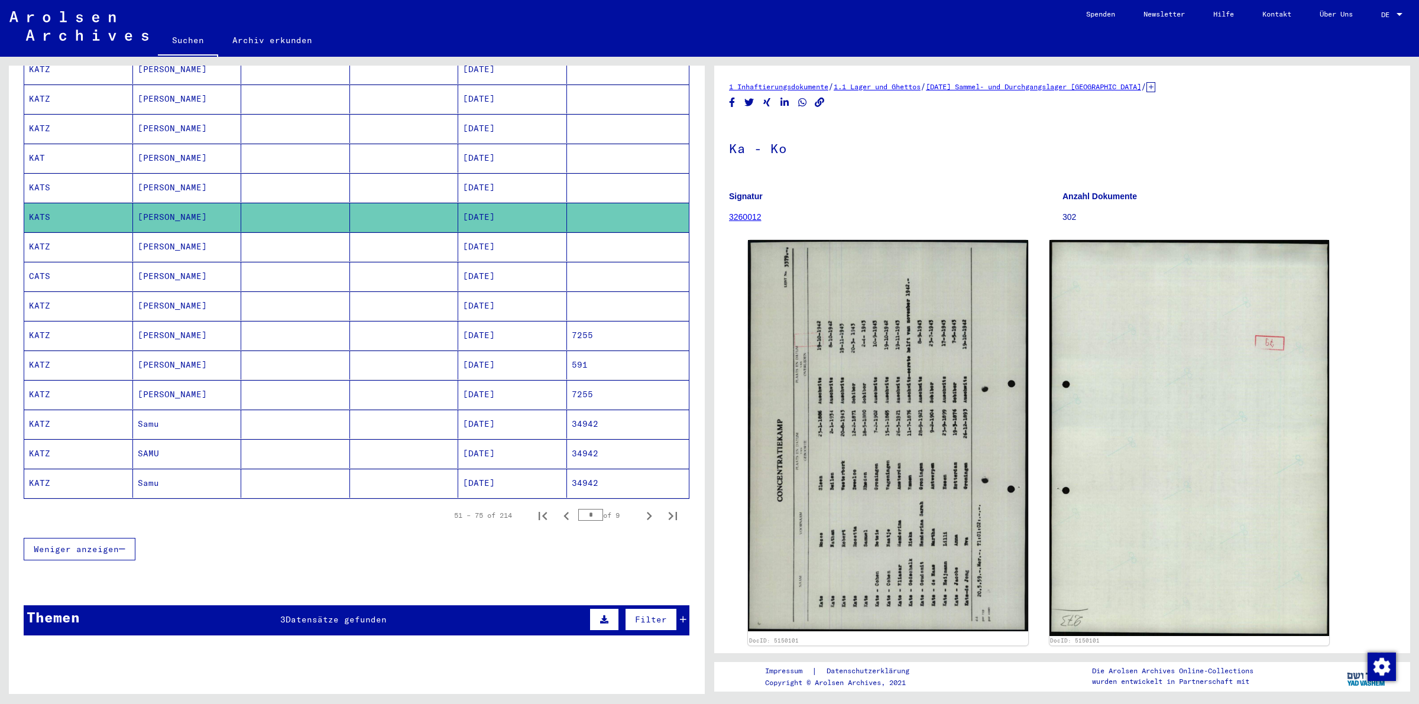
click at [295, 238] on mat-cell at bounding box center [295, 246] width 109 height 29
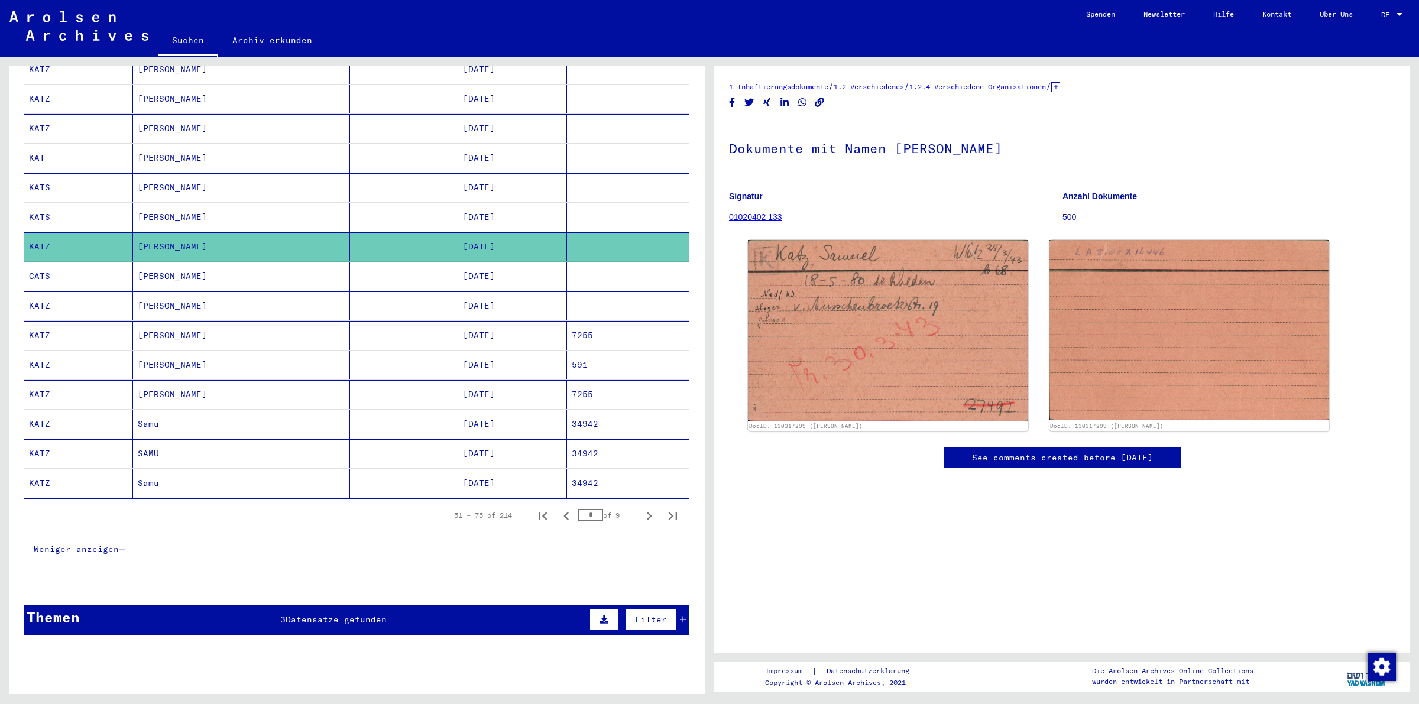
click at [287, 266] on mat-cell at bounding box center [295, 276] width 109 height 29
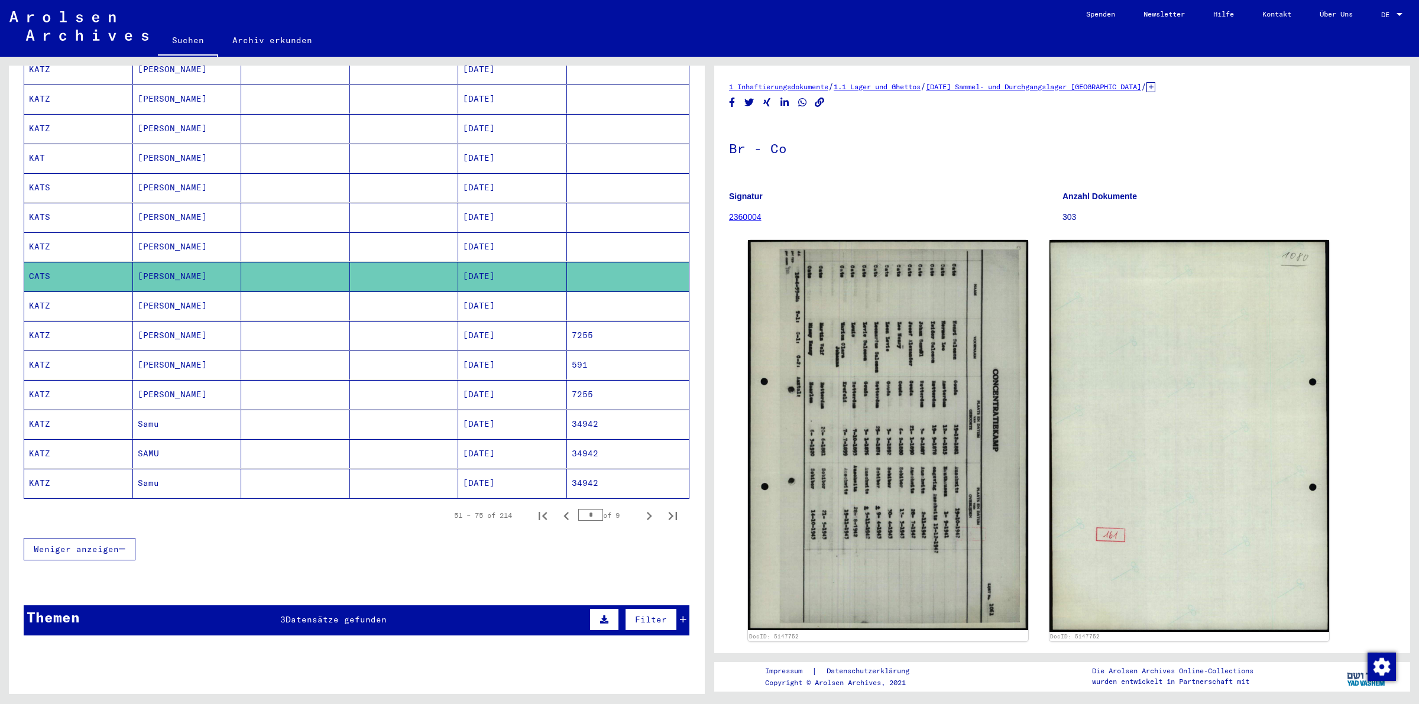
click at [285, 300] on mat-cell at bounding box center [295, 306] width 109 height 29
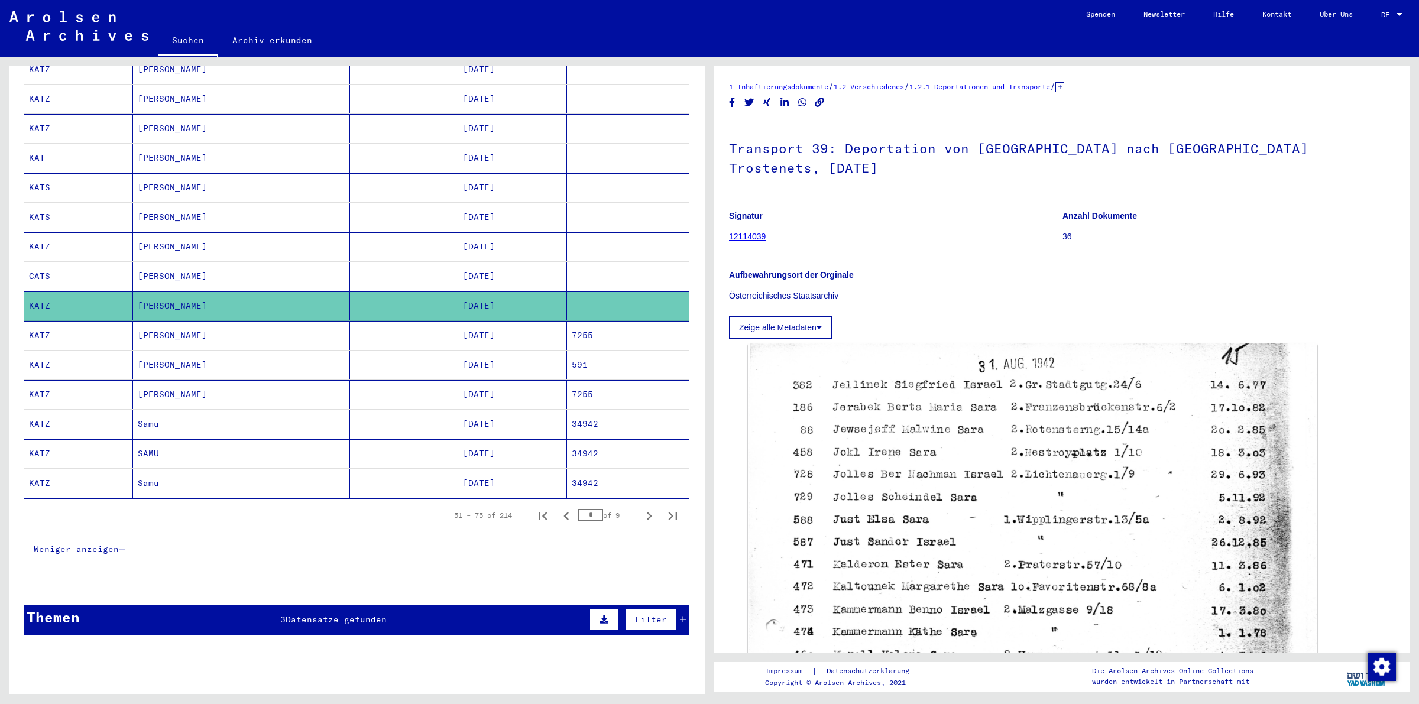
click at [287, 343] on mat-row "[PERSON_NAME] [PERSON_NAME] [DATE] 7255" at bounding box center [356, 336] width 665 height 30
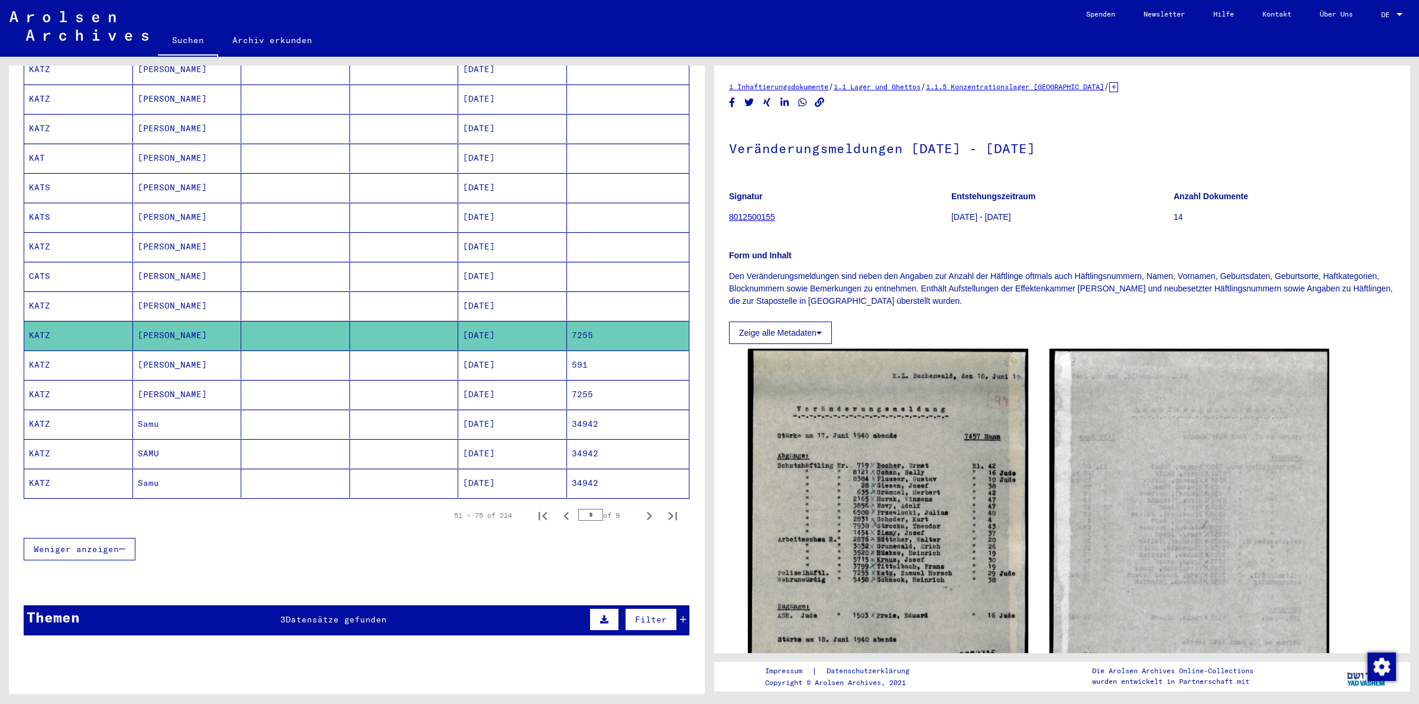
click at [287, 358] on mat-cell at bounding box center [295, 365] width 109 height 29
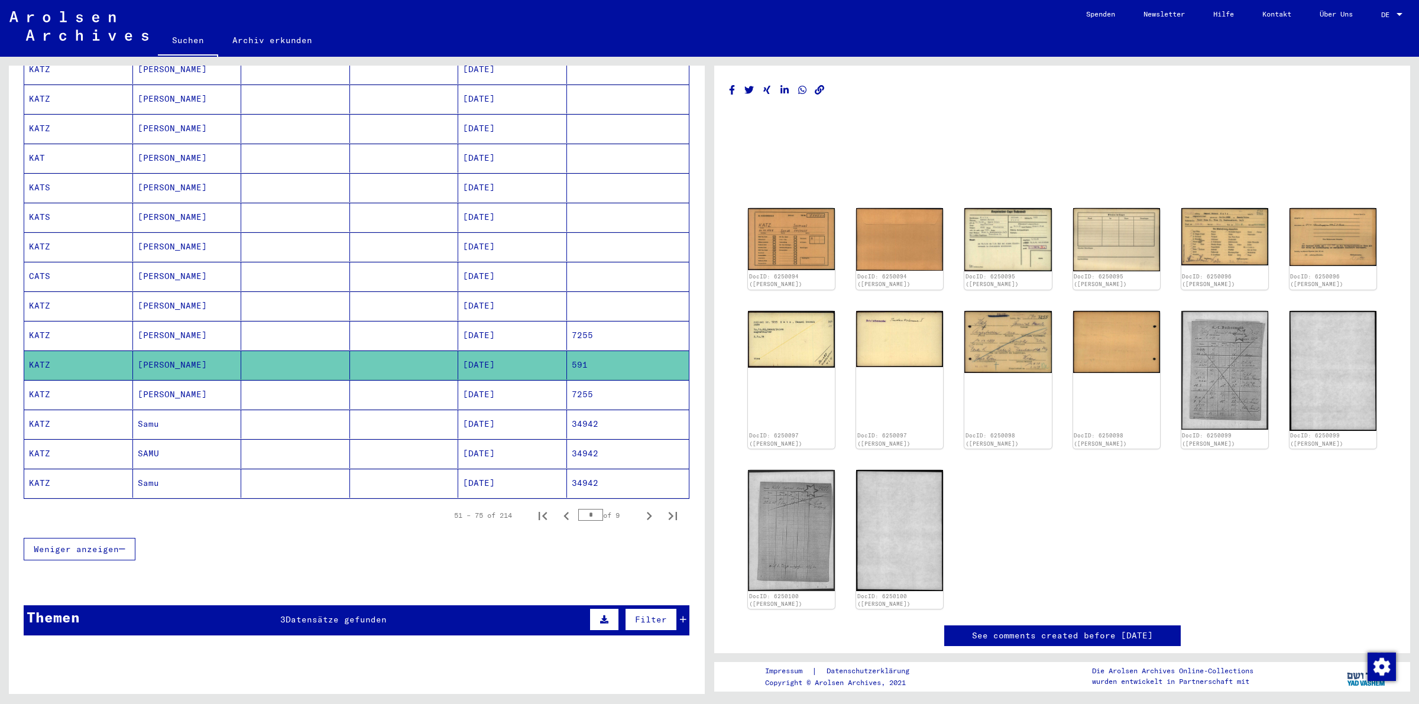
click at [280, 393] on mat-cell at bounding box center [295, 394] width 109 height 29
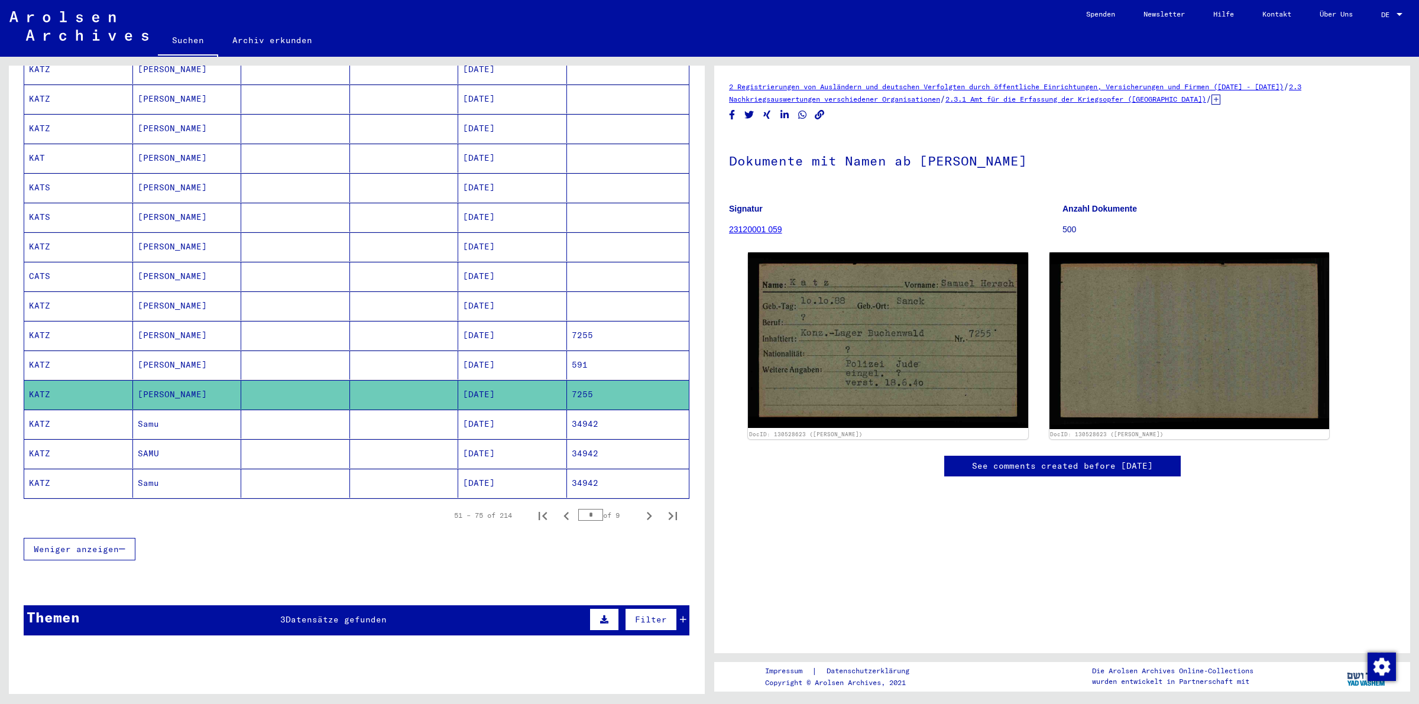
click at [337, 427] on mat-cell at bounding box center [295, 424] width 109 height 29
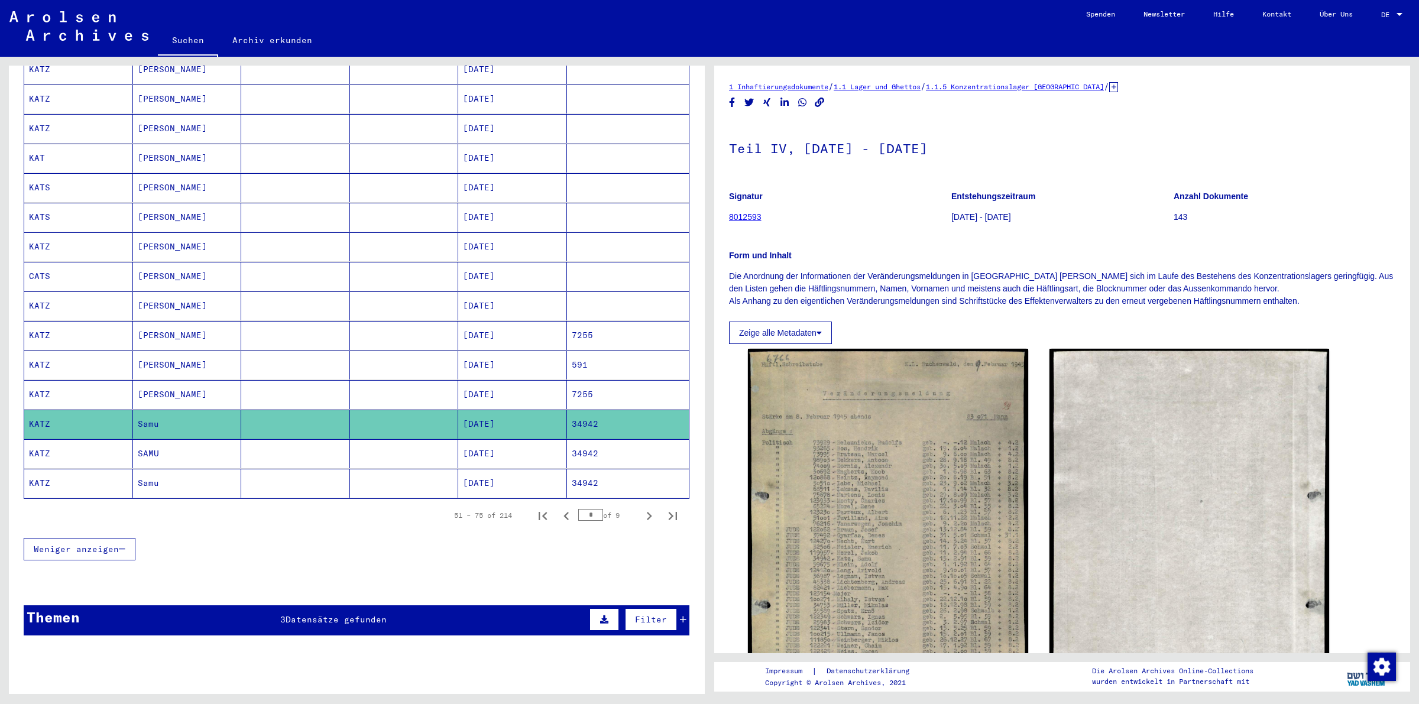
click at [341, 454] on mat-cell at bounding box center [295, 453] width 109 height 29
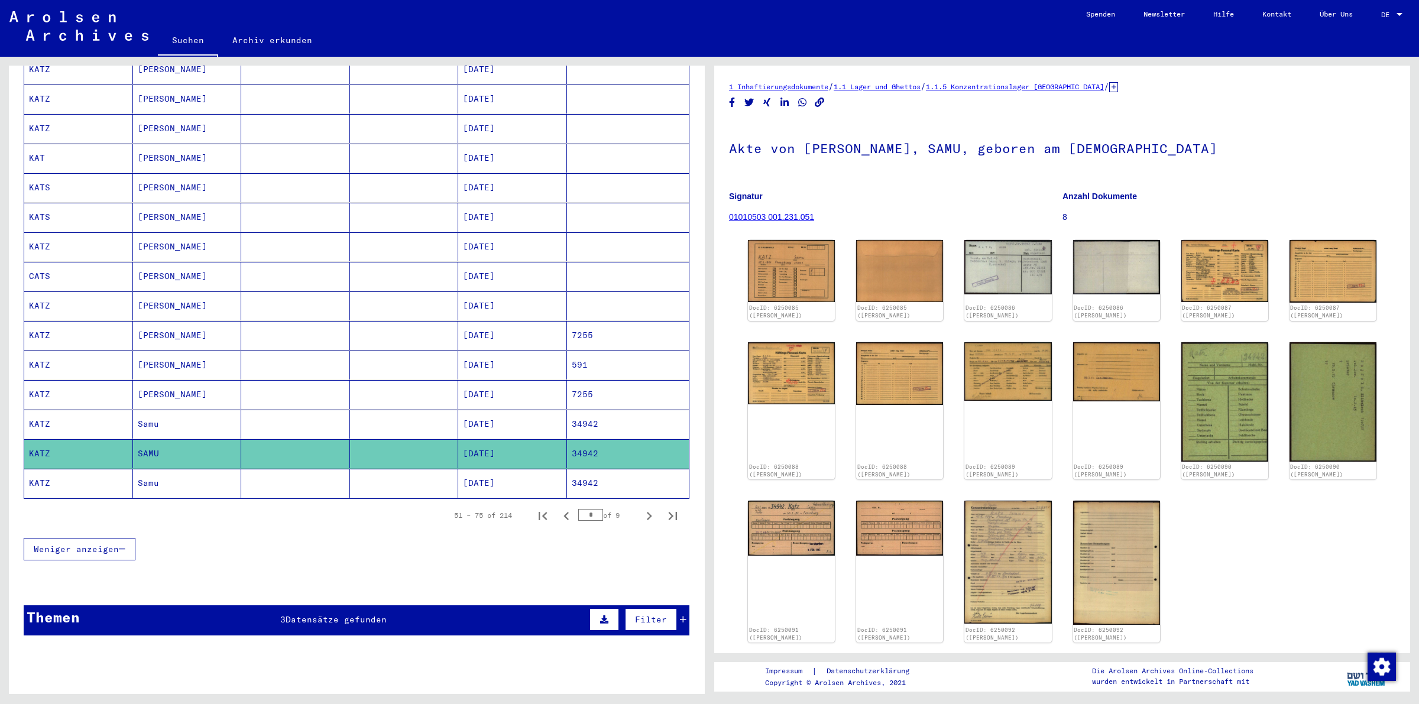
click at [271, 475] on mat-cell at bounding box center [295, 483] width 109 height 29
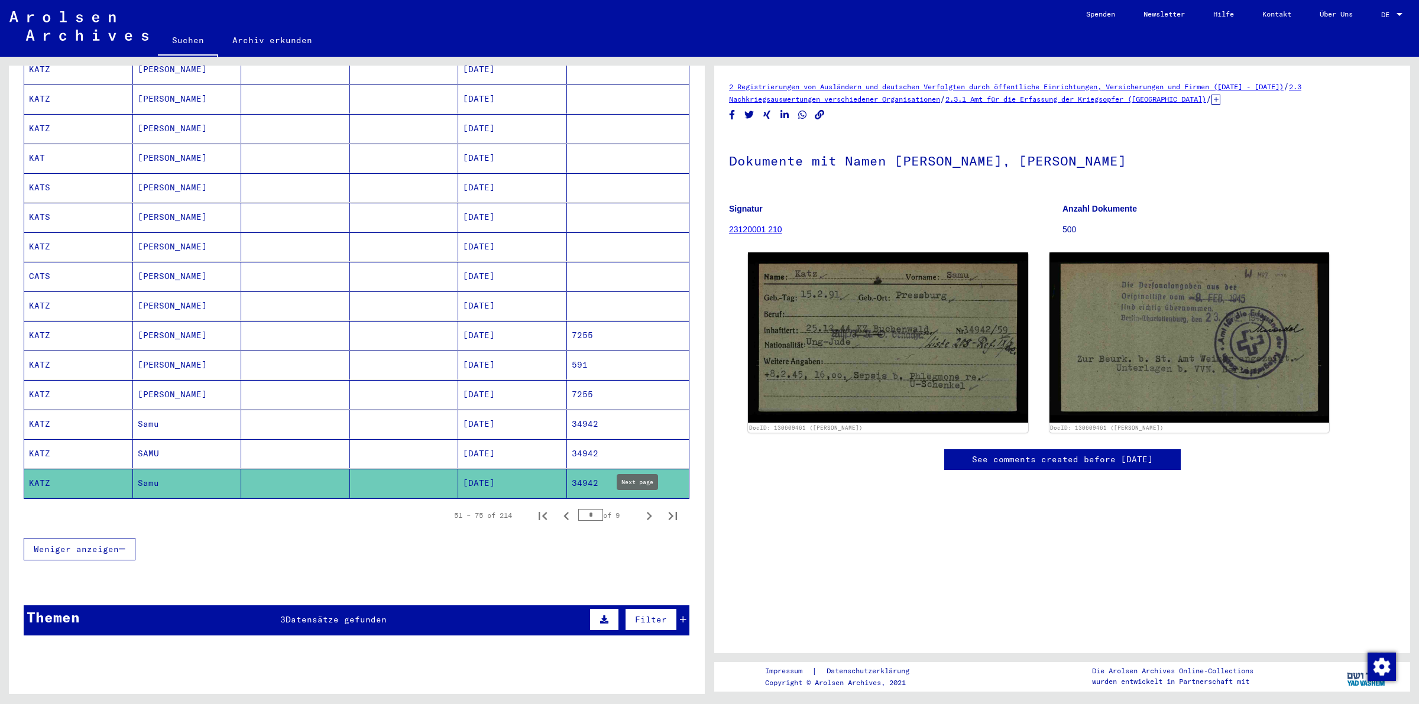
click at [647, 512] on icon "Next page" at bounding box center [649, 516] width 5 height 8
type input "*"
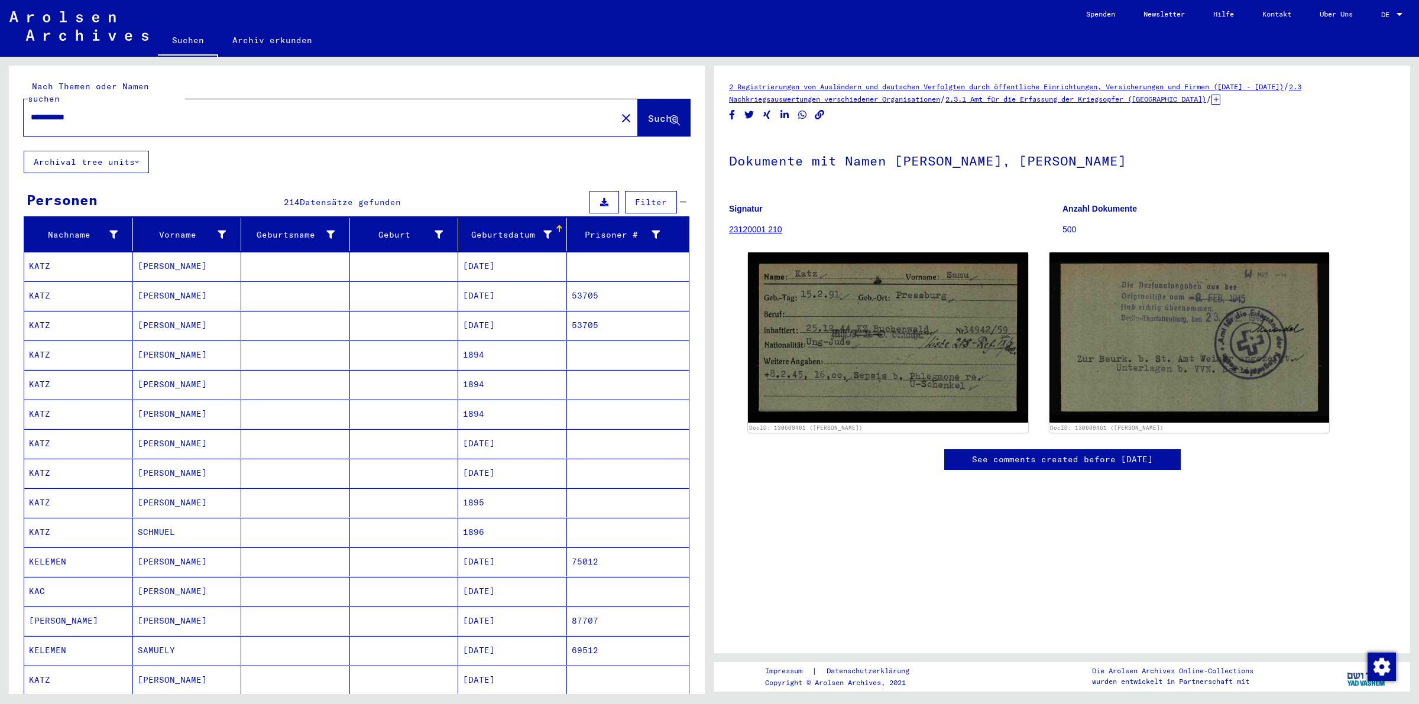
click at [509, 257] on mat-cell "[DATE]" at bounding box center [512, 266] width 109 height 29
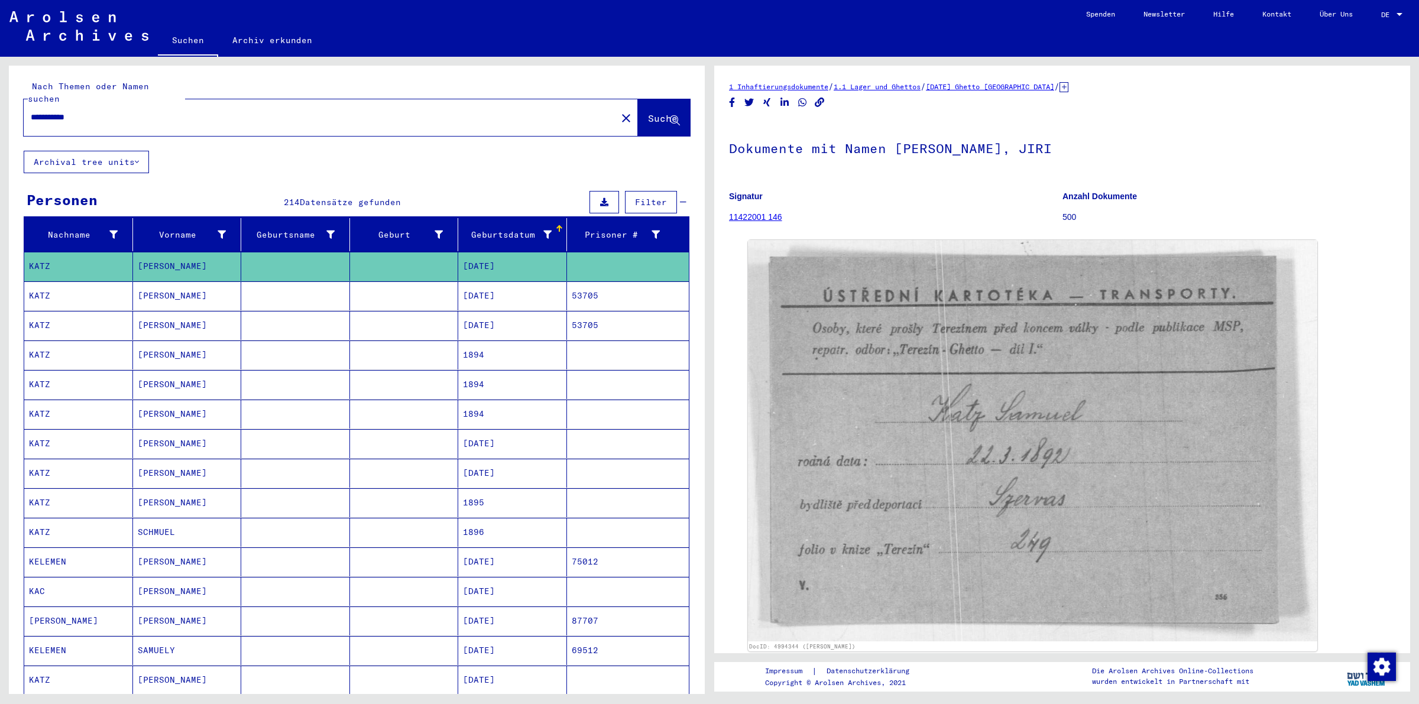
click at [459, 296] on mat-cell "[DATE]" at bounding box center [512, 295] width 109 height 29
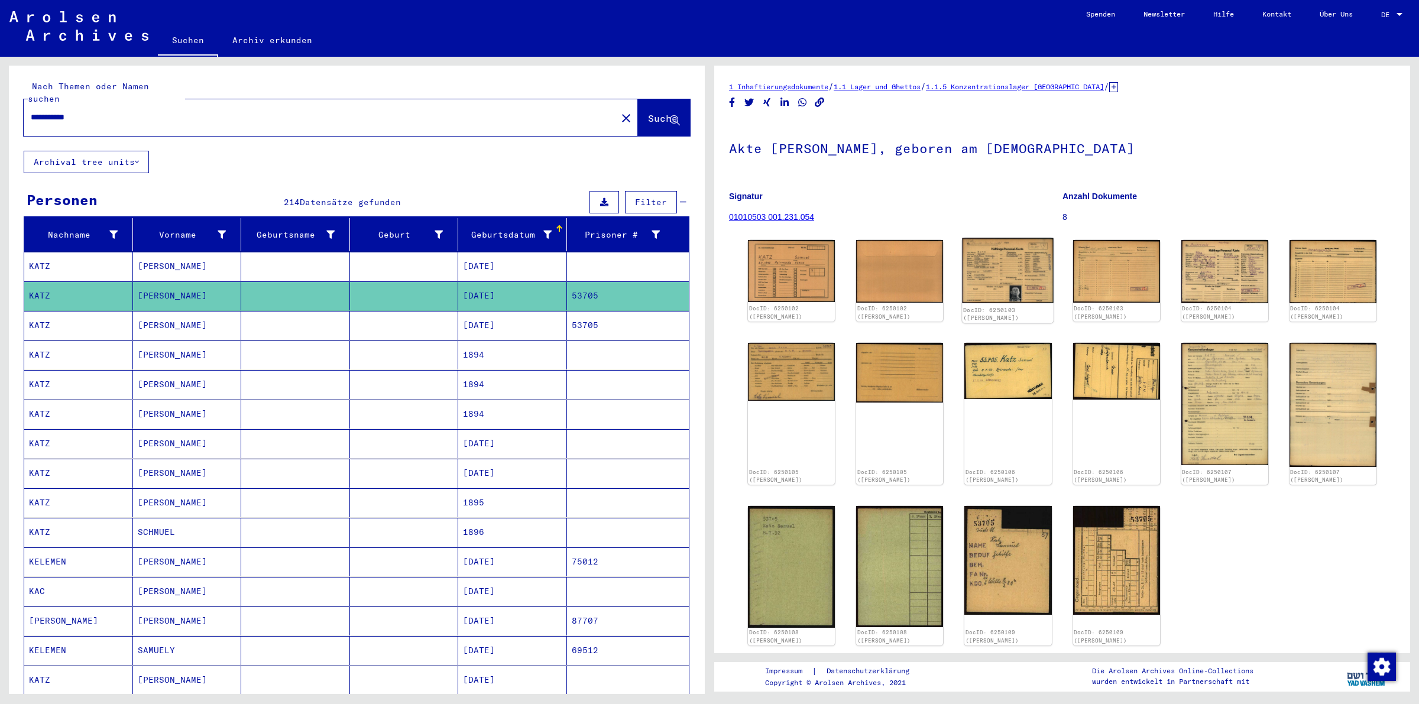
click at [1014, 290] on img at bounding box center [1009, 271] width 92 height 66
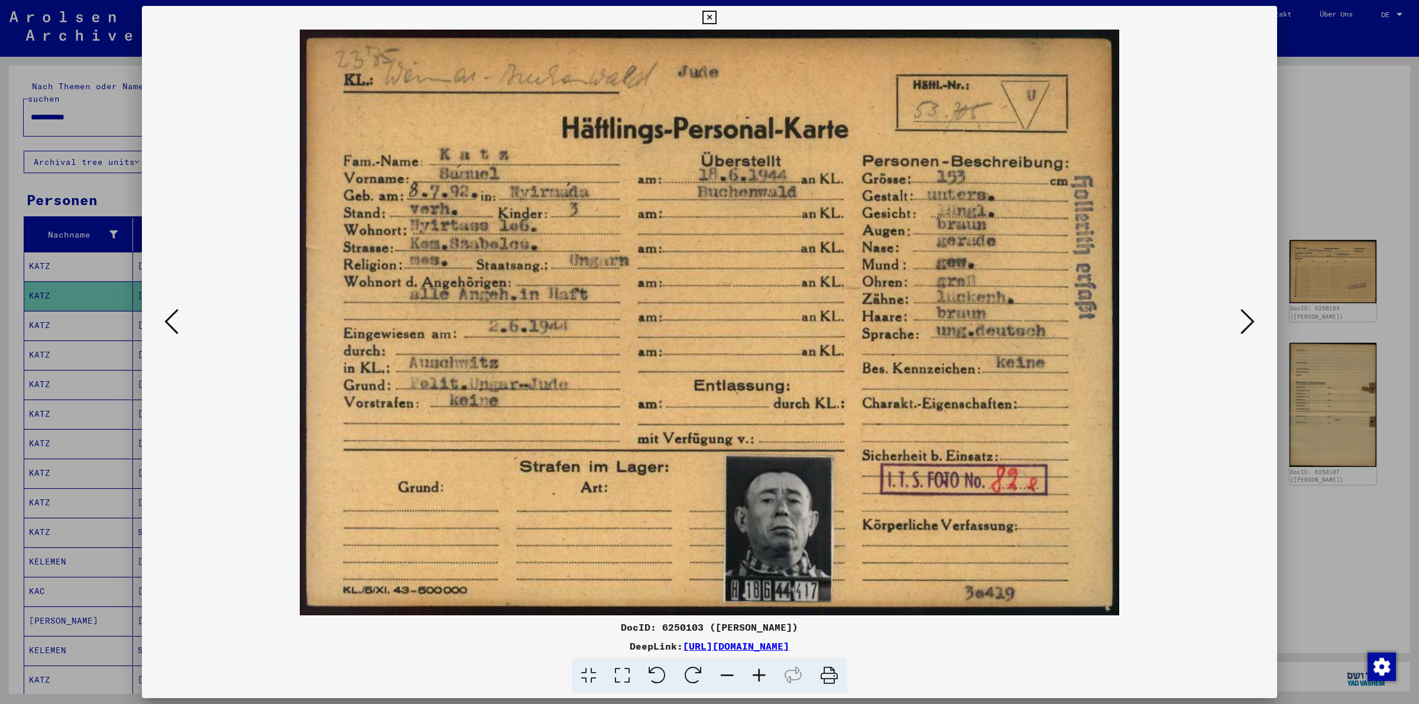
click at [707, 17] on icon at bounding box center [710, 18] width 14 height 14
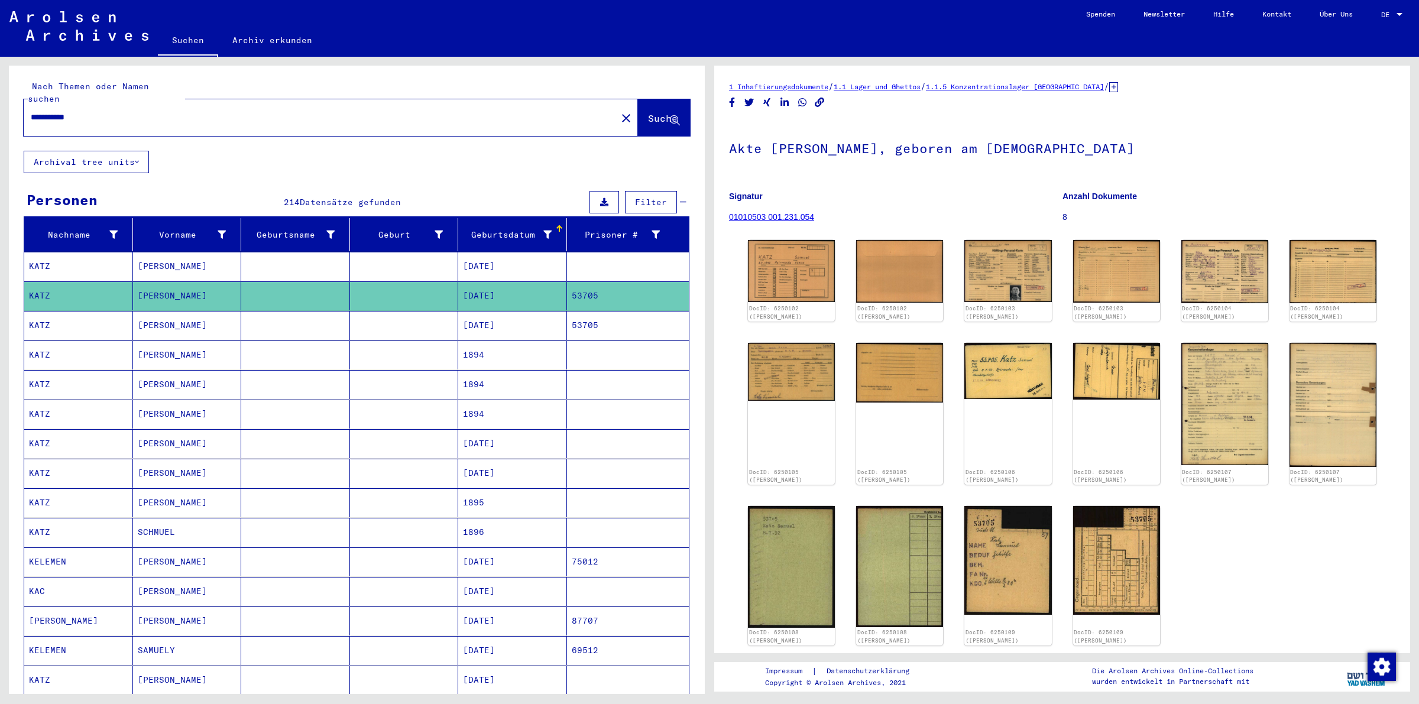
click at [515, 318] on mat-cell "[DATE]" at bounding box center [512, 325] width 109 height 29
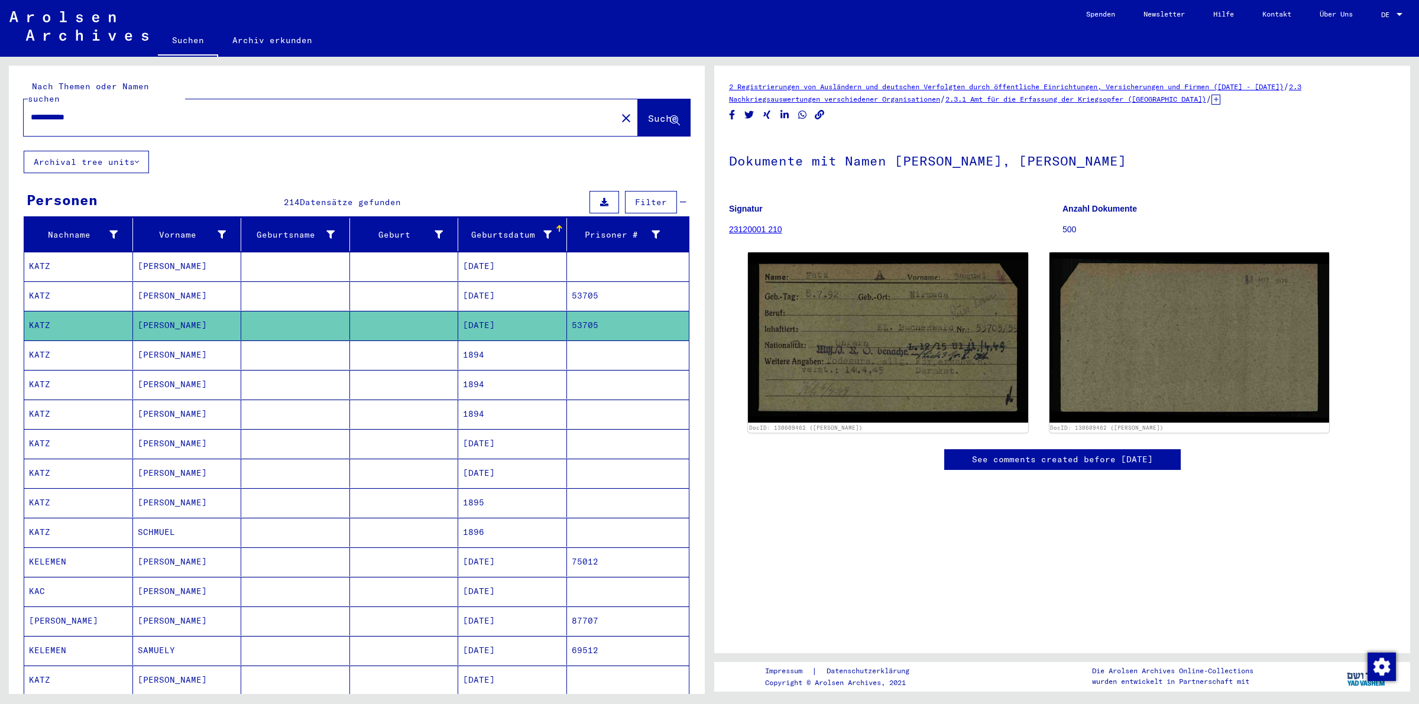
click at [384, 344] on mat-cell at bounding box center [404, 355] width 109 height 29
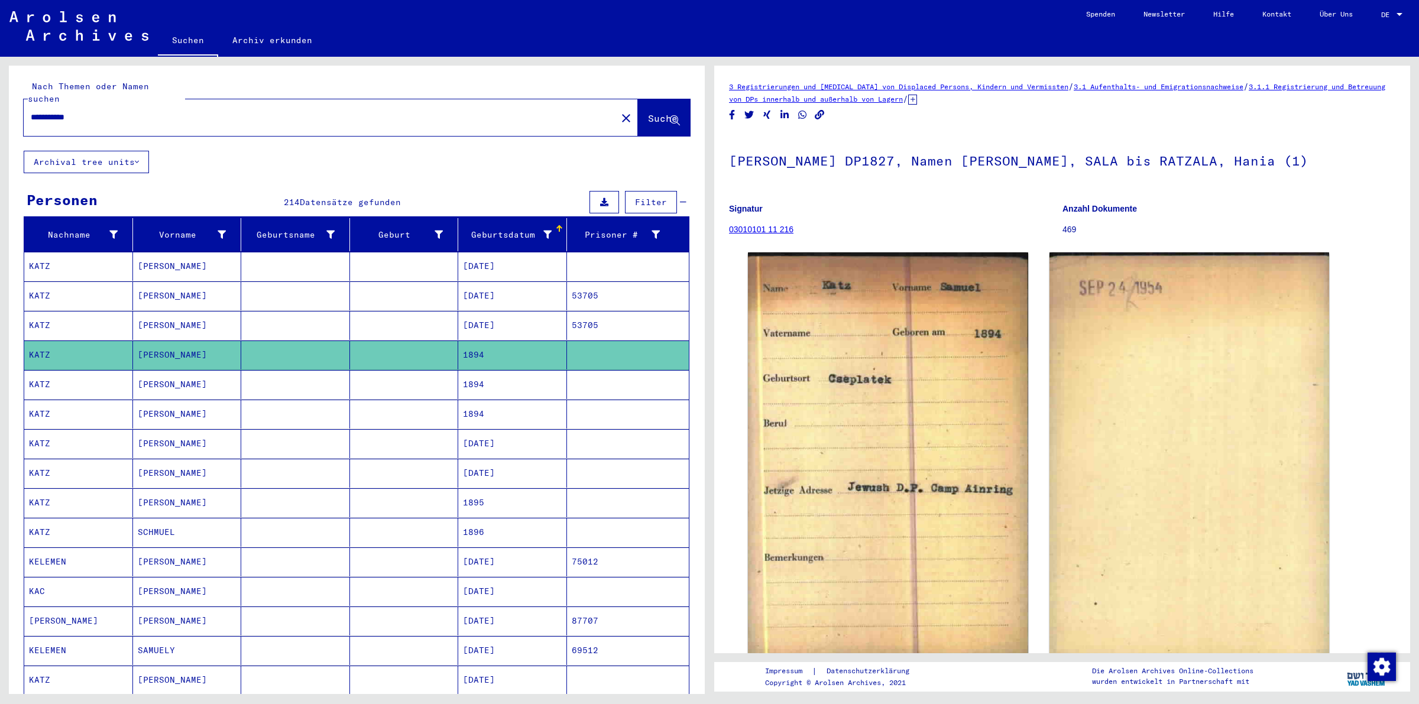
click at [378, 370] on mat-cell at bounding box center [404, 384] width 109 height 29
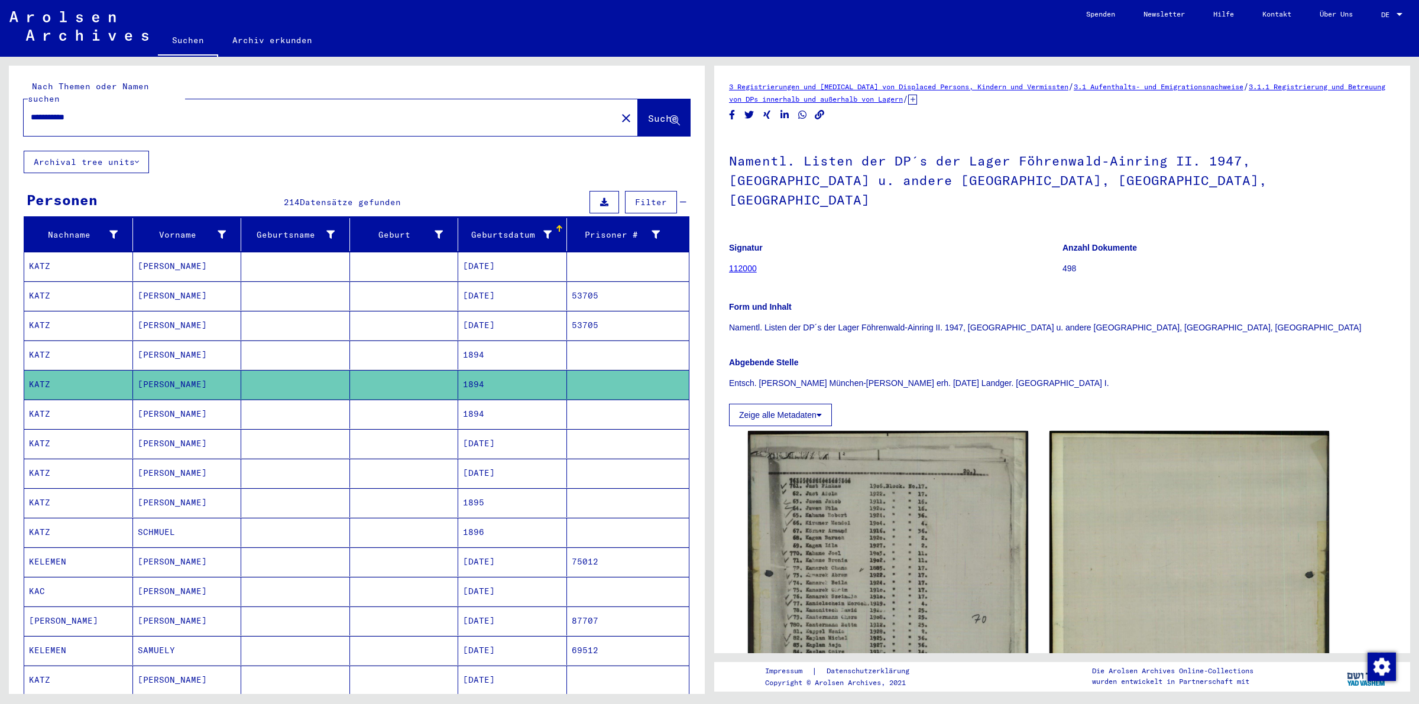
click at [389, 414] on mat-cell at bounding box center [404, 414] width 109 height 29
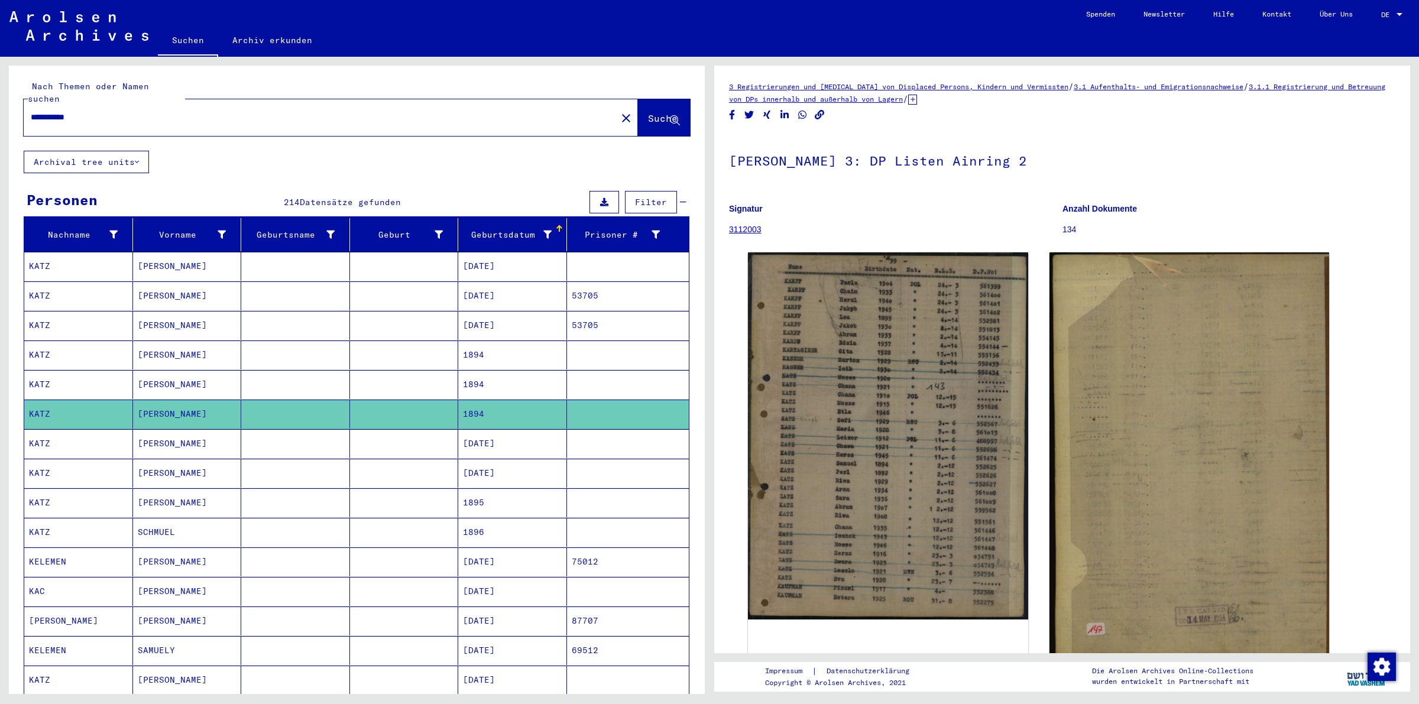
click at [391, 438] on mat-cell at bounding box center [404, 443] width 109 height 29
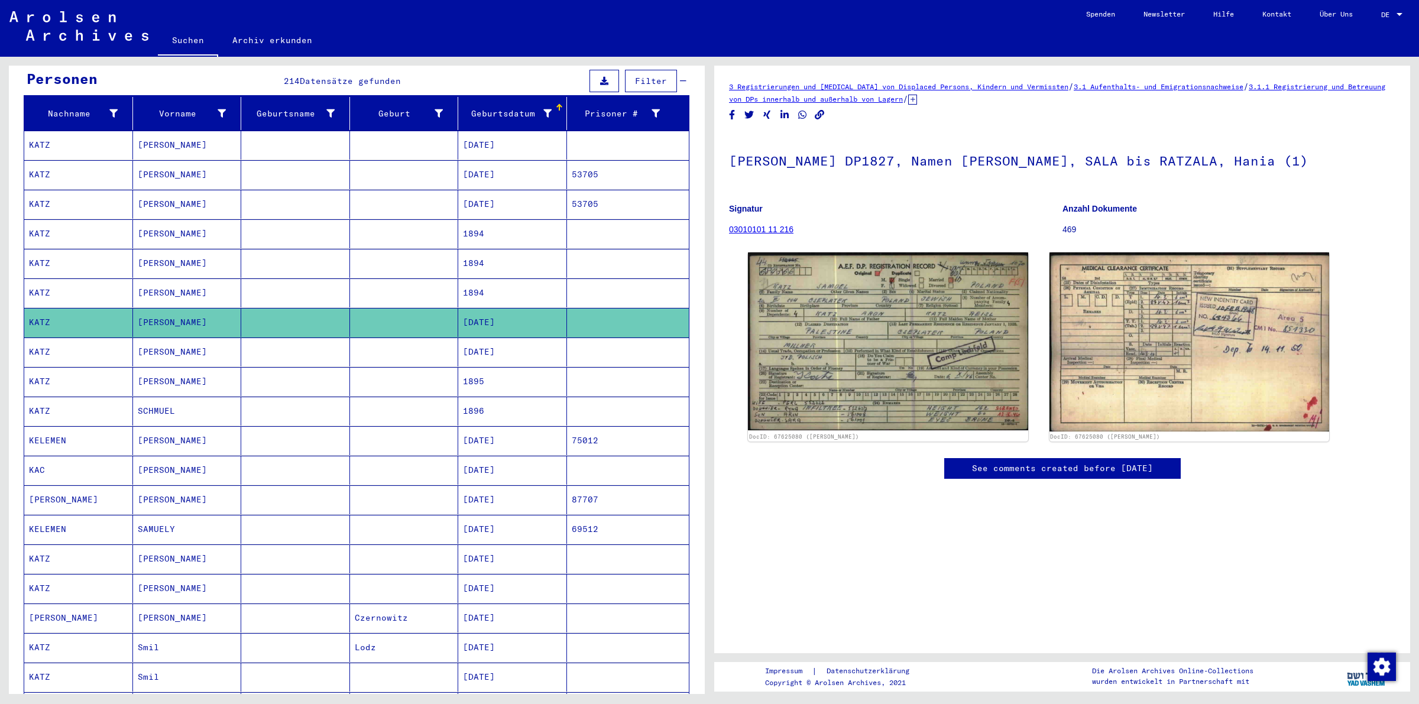
scroll to position [123, 0]
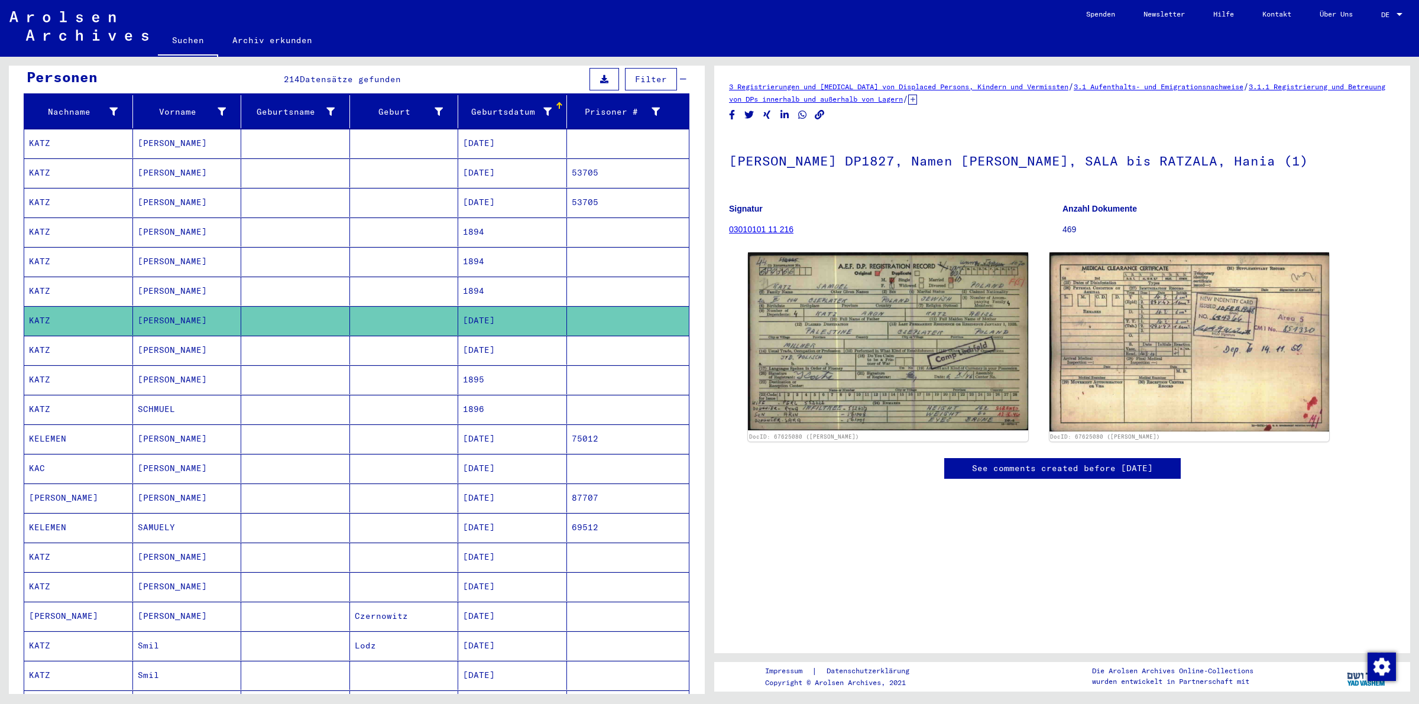
click at [377, 337] on mat-cell at bounding box center [404, 350] width 109 height 29
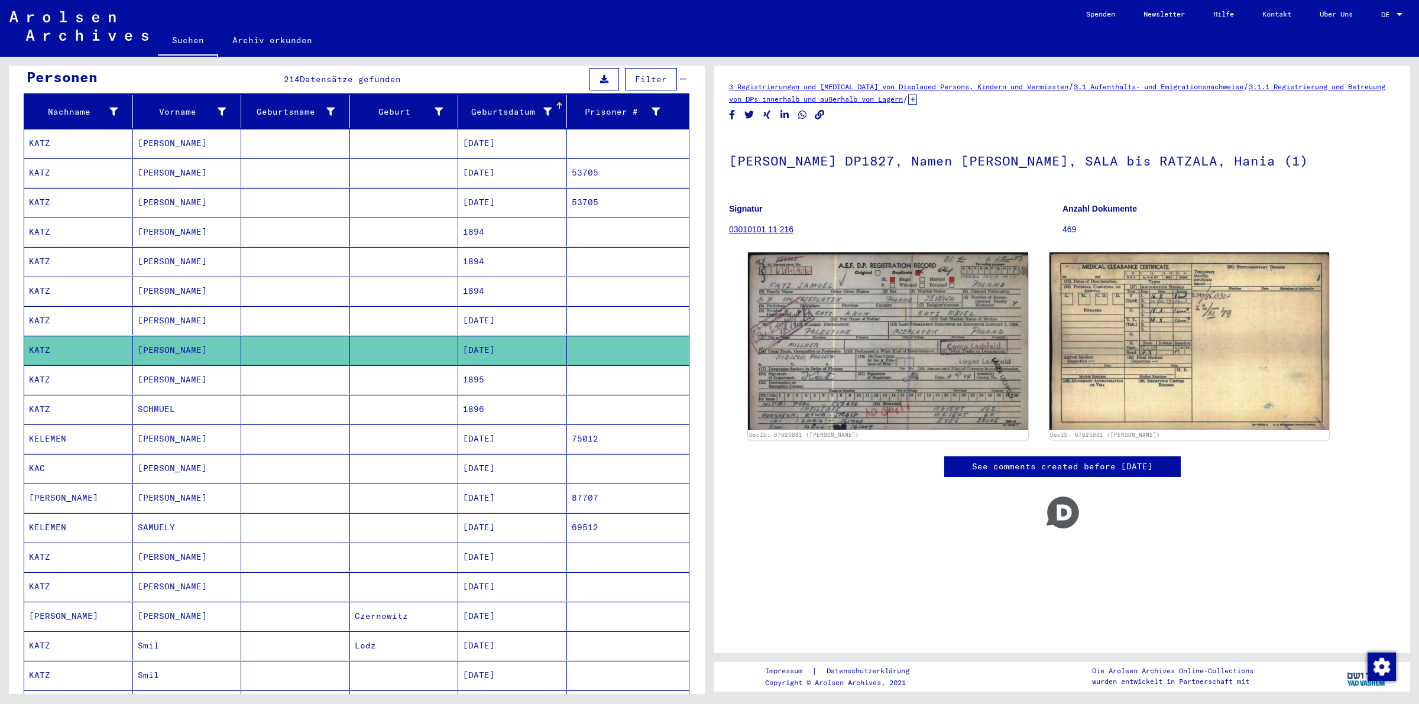
click at [364, 365] on mat-cell at bounding box center [404, 379] width 109 height 29
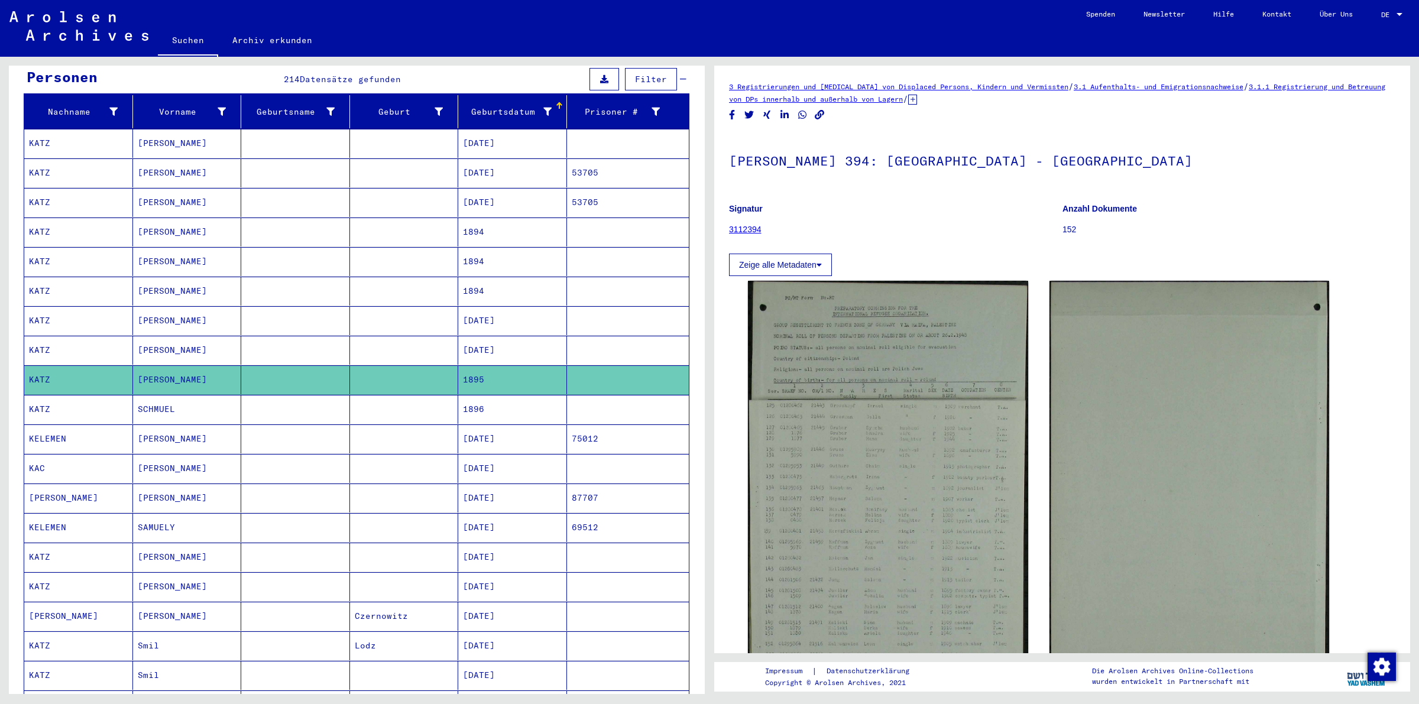
click at [358, 400] on mat-cell at bounding box center [404, 409] width 109 height 29
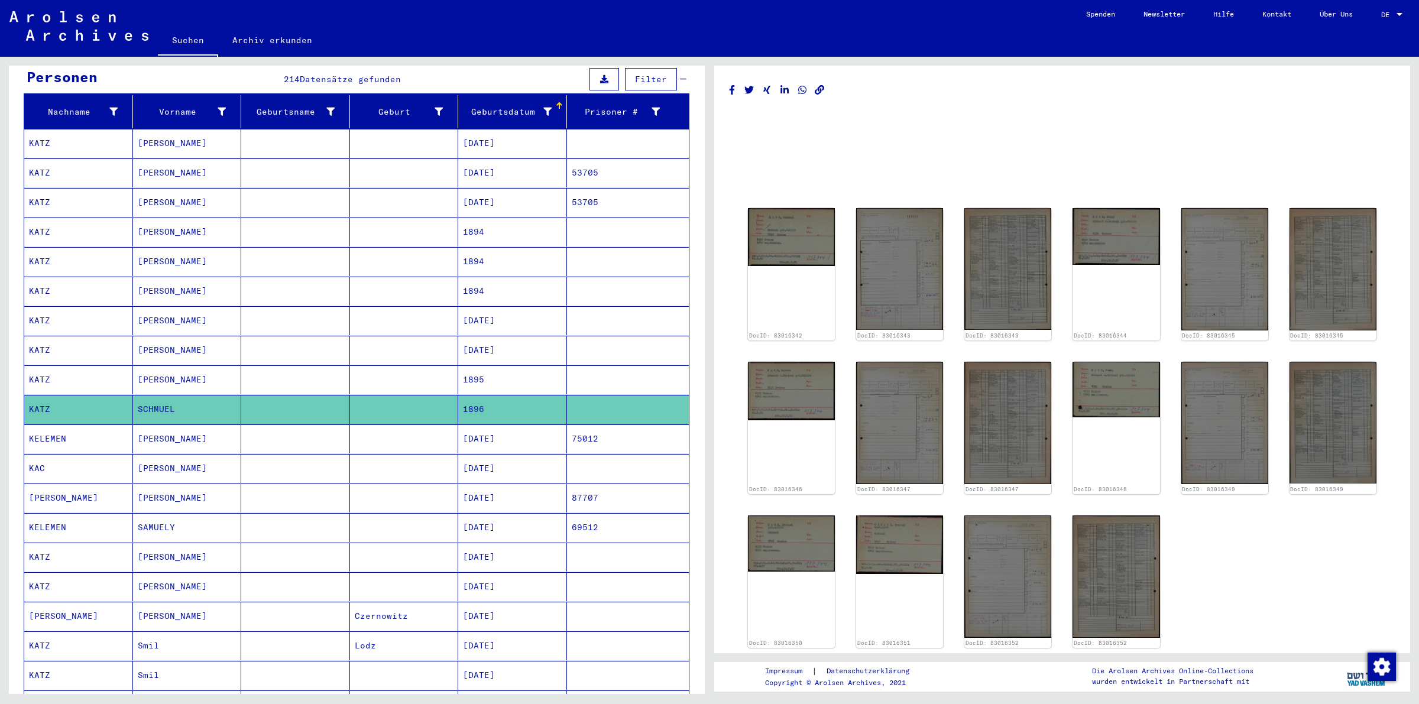
click at [374, 428] on mat-cell at bounding box center [404, 439] width 109 height 29
